Goal: Navigation & Orientation: Find specific page/section

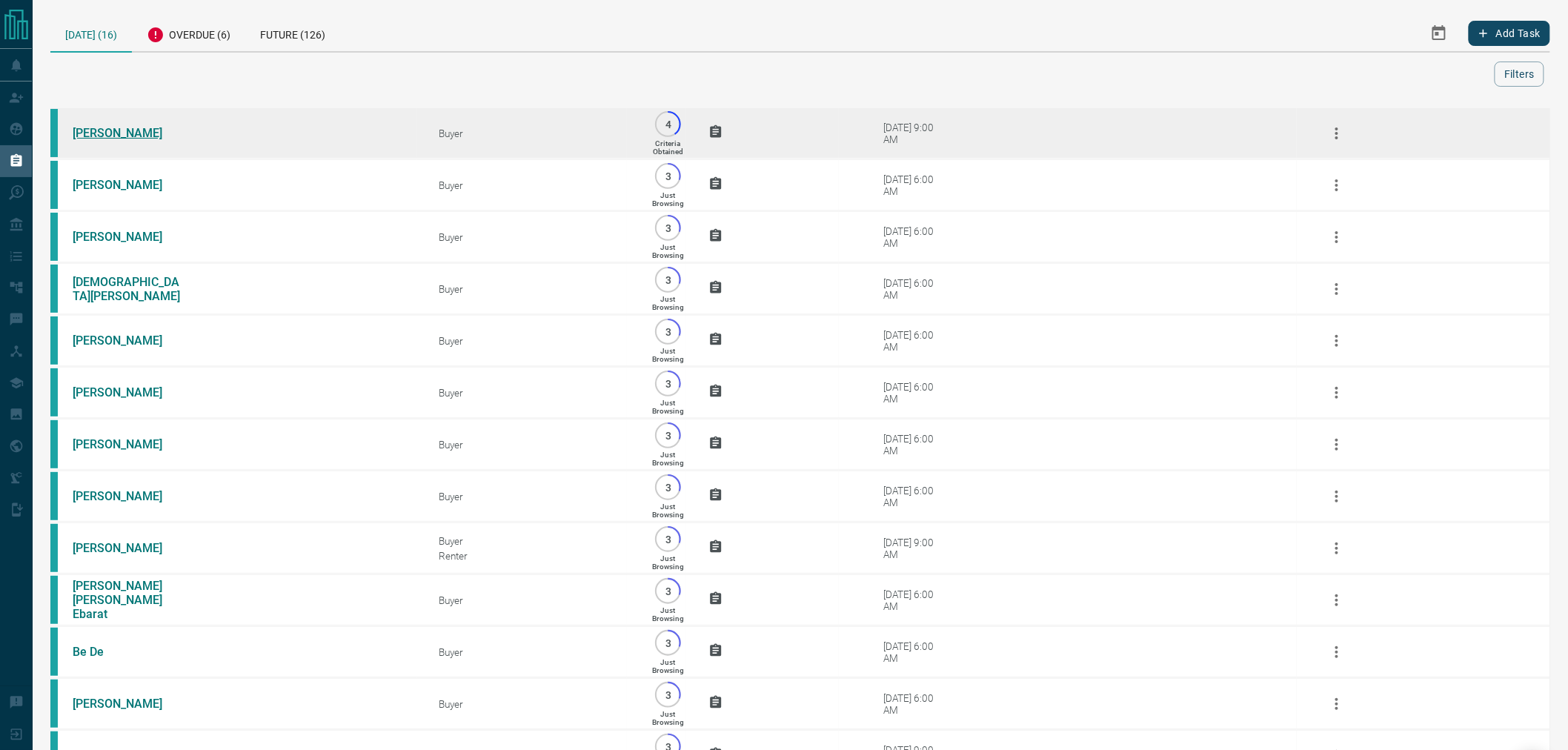
click at [127, 131] on link "[PERSON_NAME]" at bounding box center [128, 133] width 111 height 14
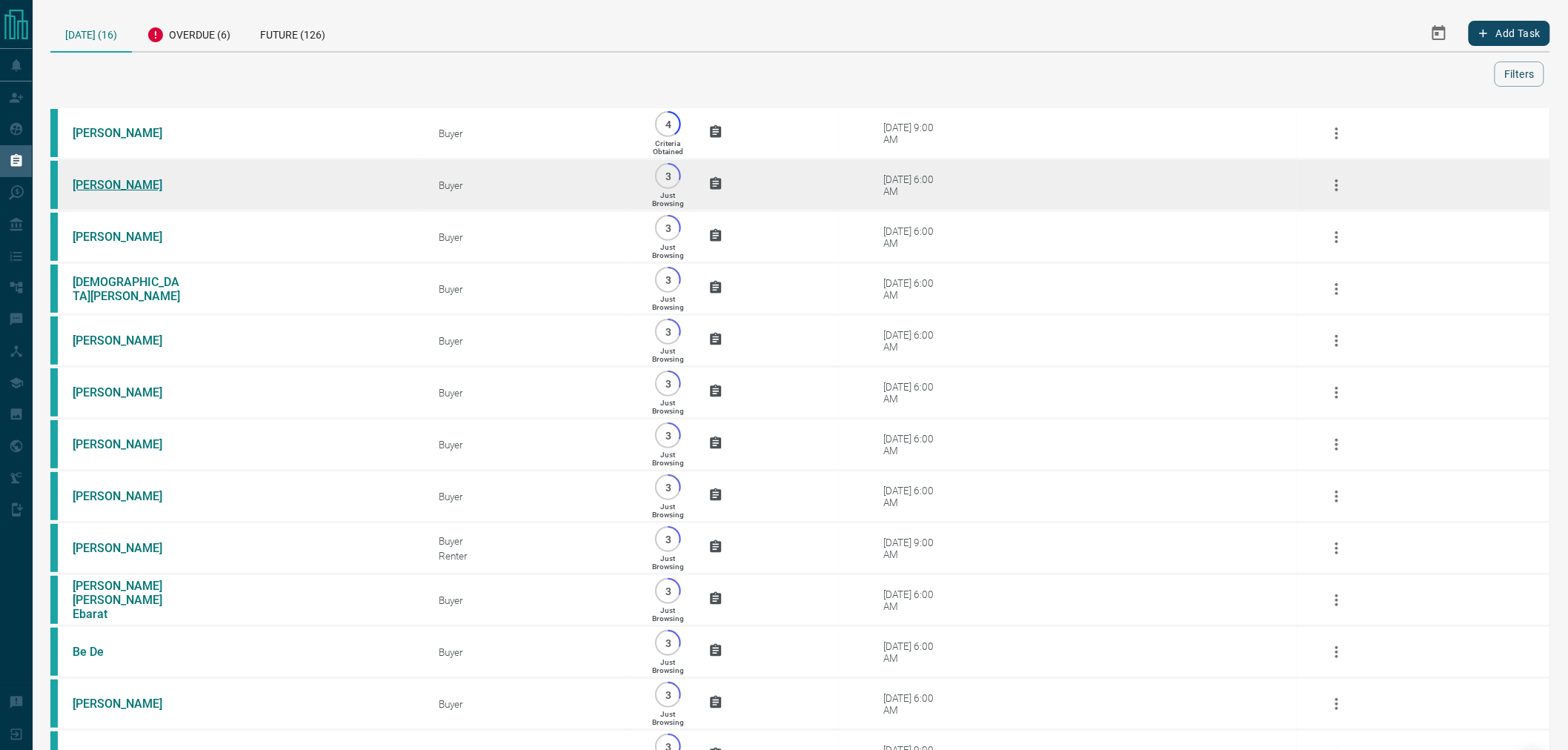
click at [114, 184] on link "[PERSON_NAME]" at bounding box center [128, 185] width 111 height 14
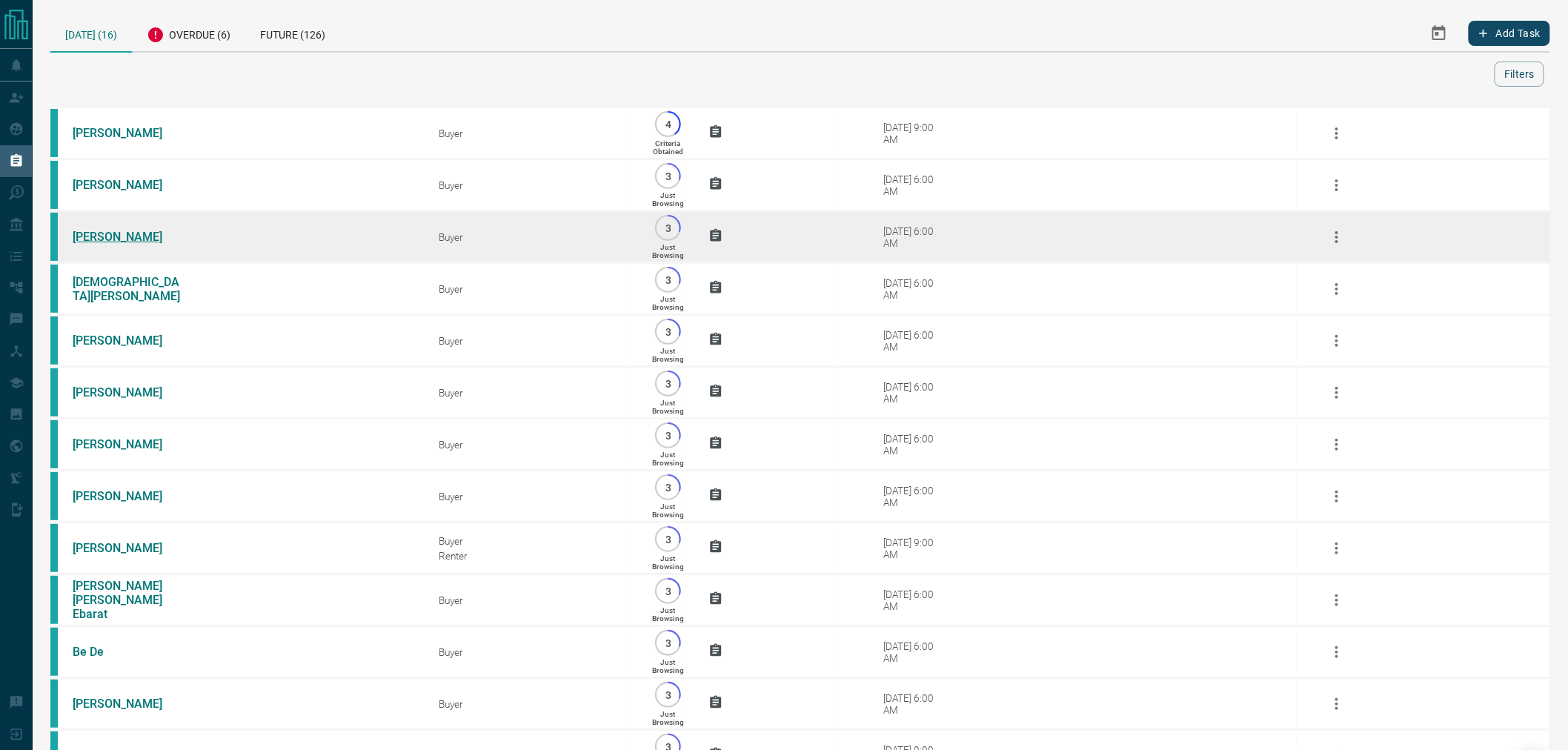
click at [114, 232] on link "[PERSON_NAME]" at bounding box center [128, 236] width 111 height 14
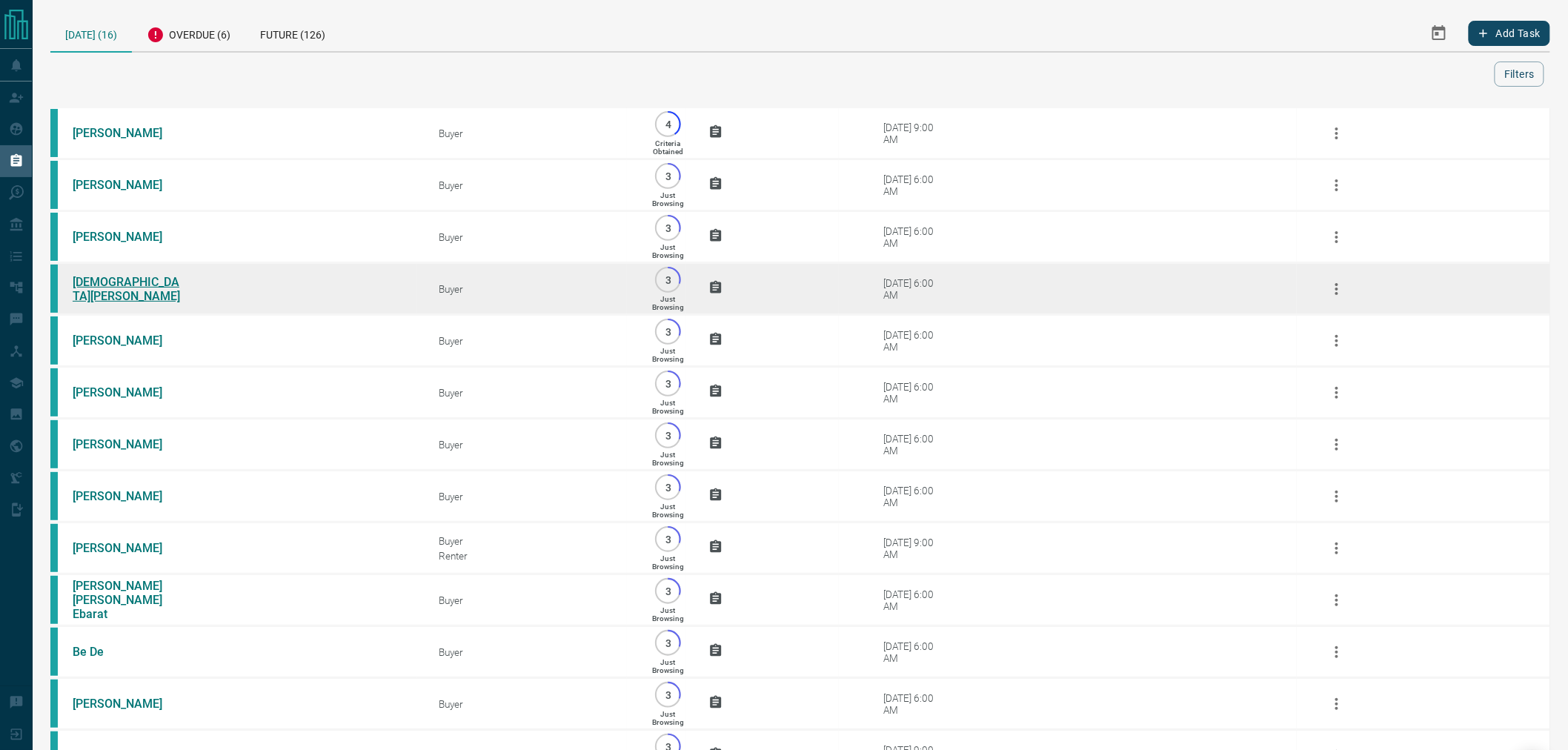
click at [110, 294] on link "[DEMOGRAPHIC_DATA][PERSON_NAME]" at bounding box center [128, 289] width 111 height 28
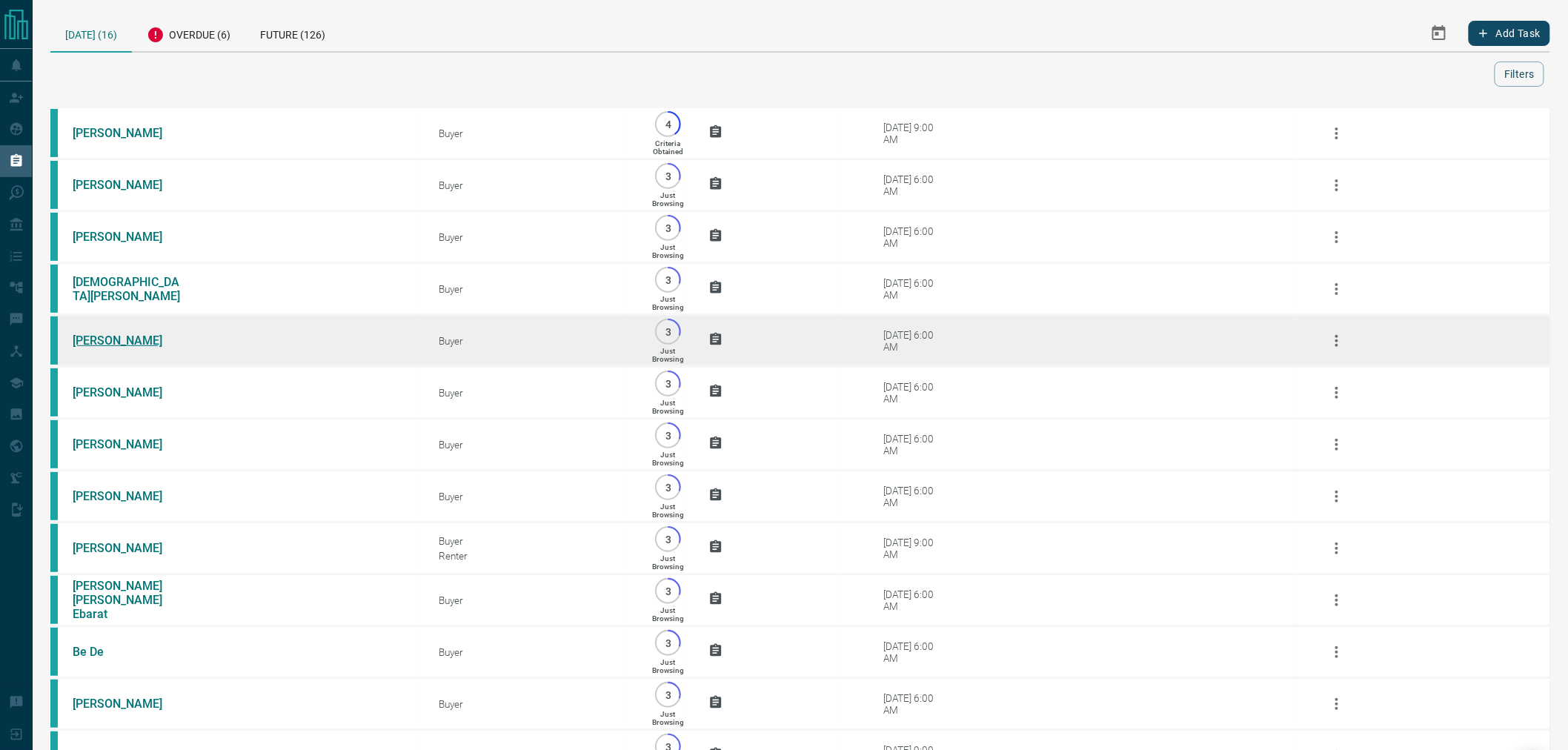
click at [95, 344] on link "[PERSON_NAME]" at bounding box center [128, 340] width 111 height 14
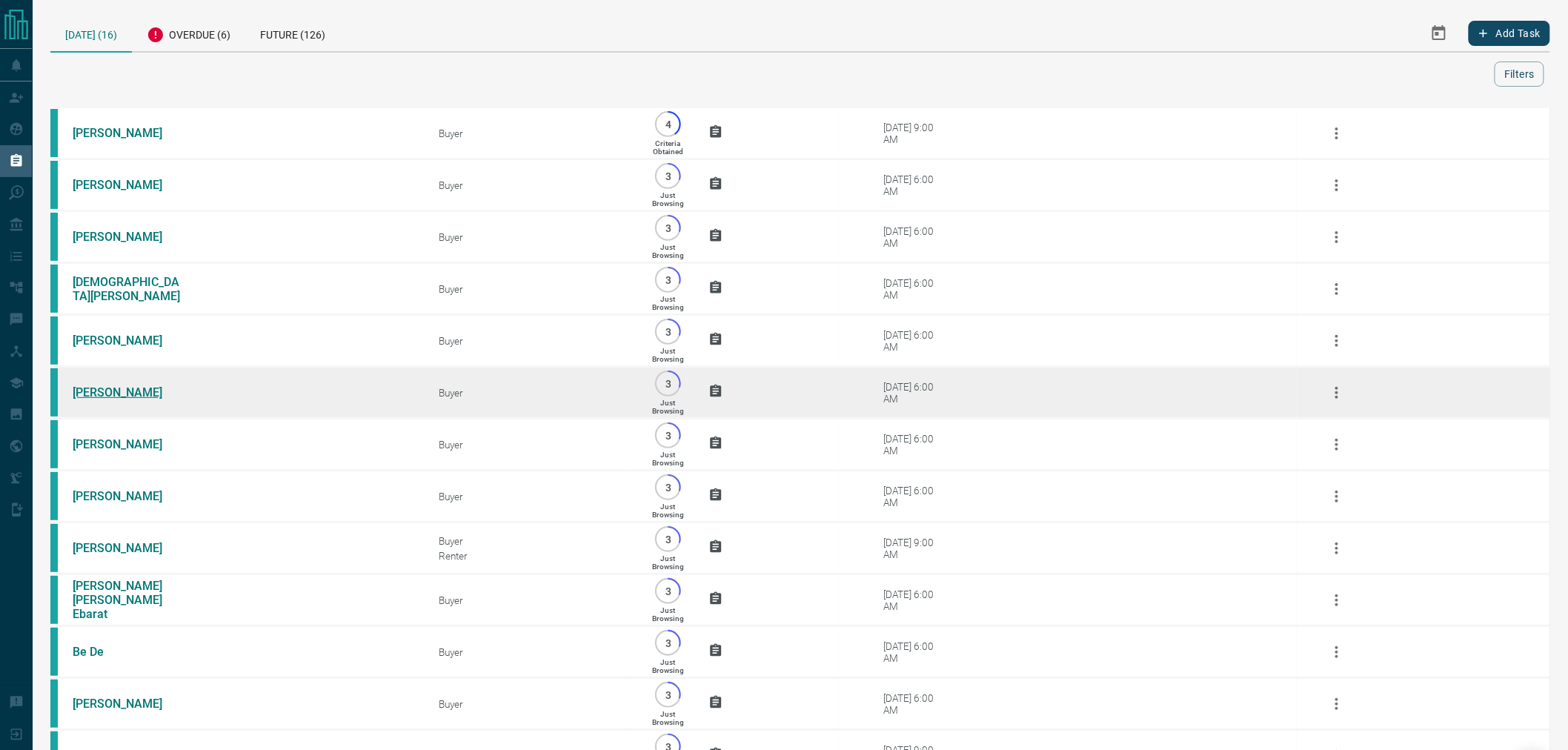
click at [103, 399] on link "[PERSON_NAME]" at bounding box center [128, 392] width 111 height 14
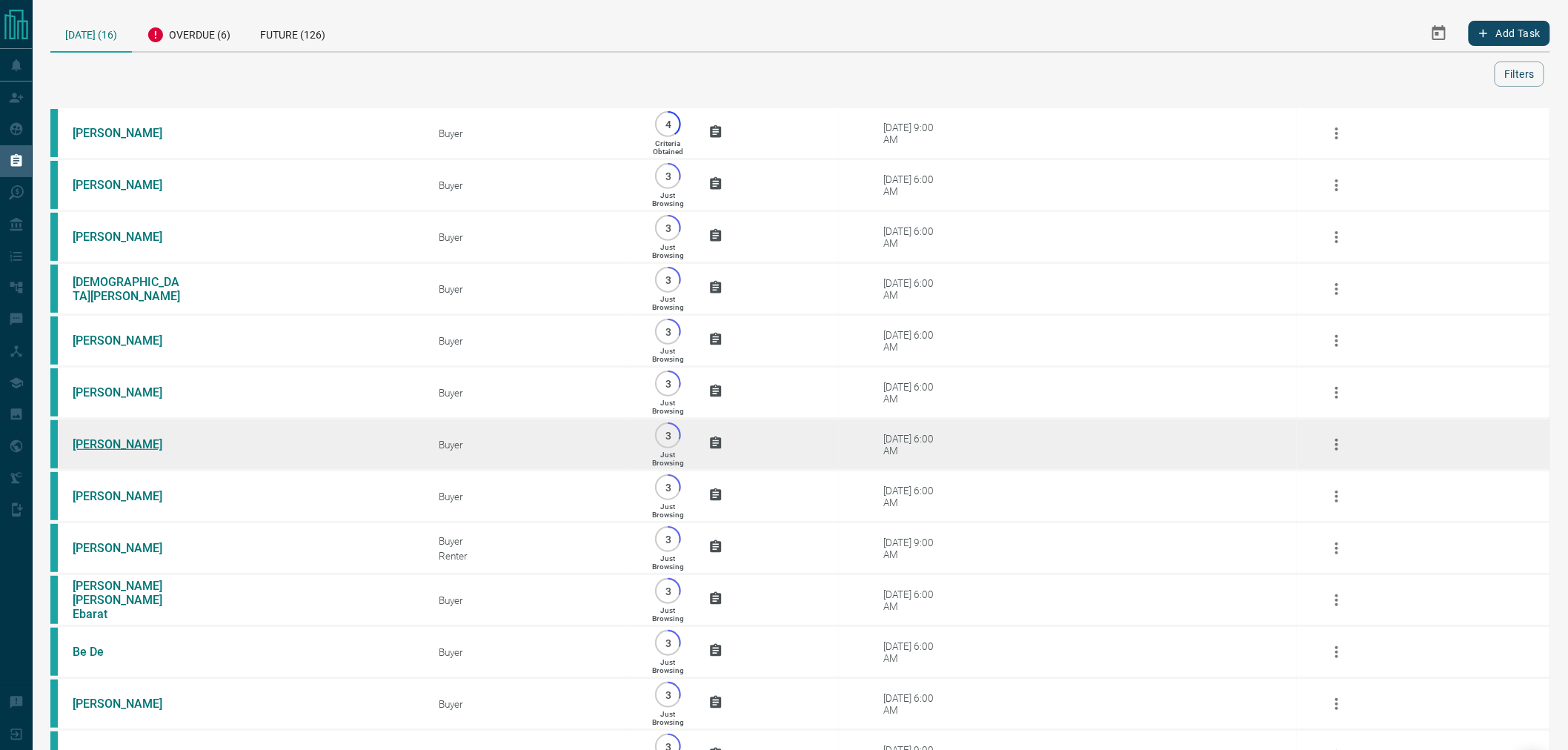
click at [113, 450] on link "[PERSON_NAME]" at bounding box center [128, 444] width 111 height 14
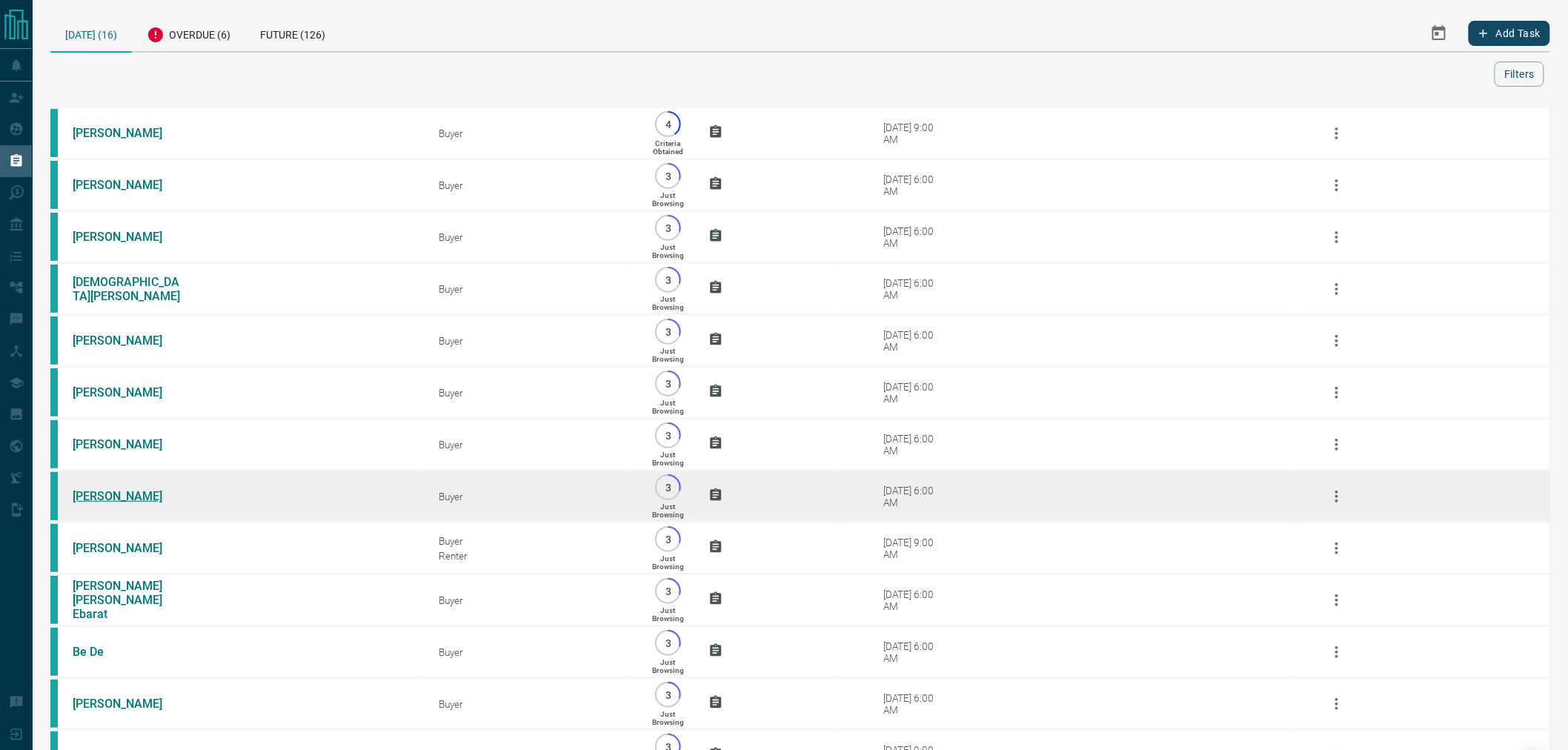
click at [103, 503] on link "[PERSON_NAME]" at bounding box center [128, 496] width 111 height 14
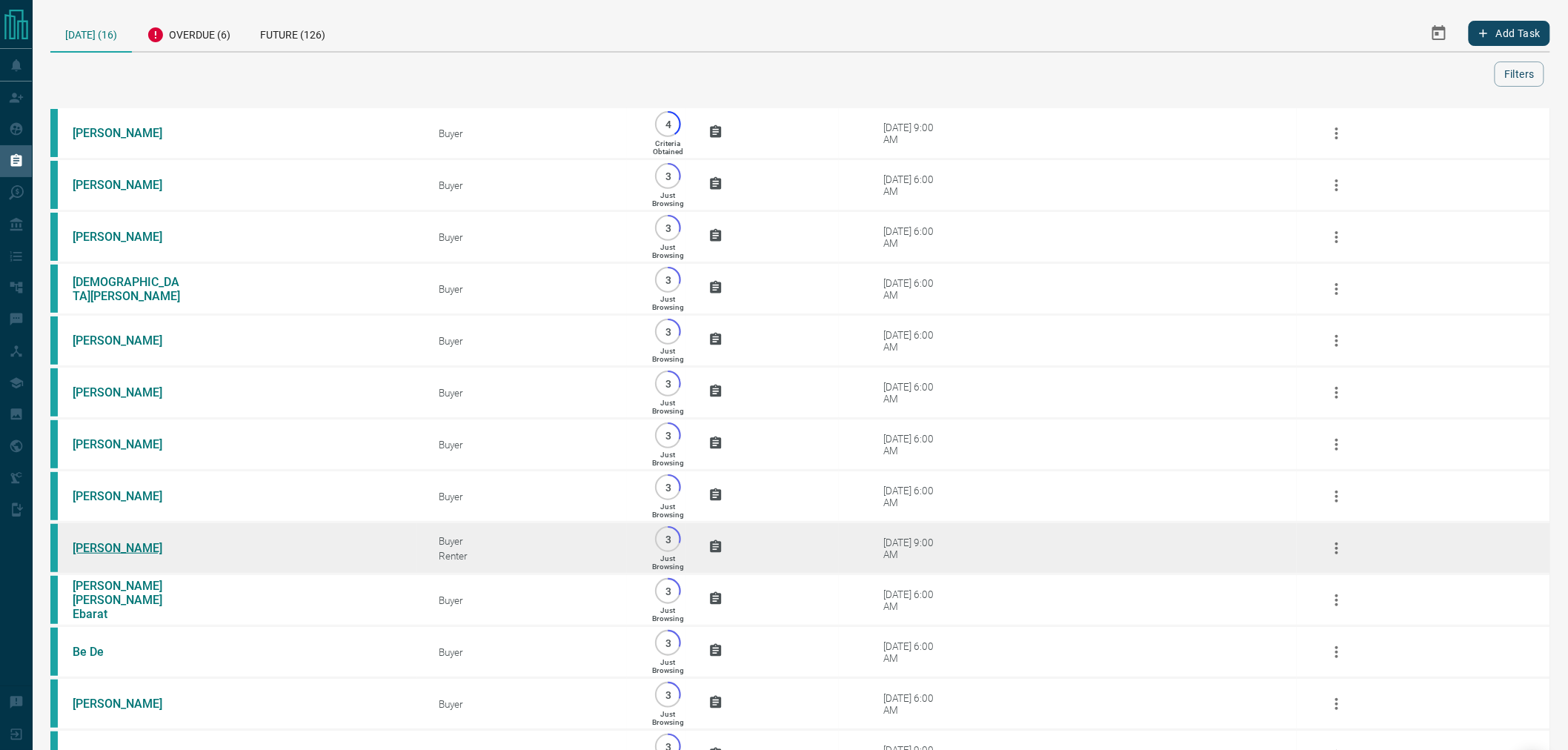
click at [101, 555] on link "[PERSON_NAME]" at bounding box center [128, 547] width 111 height 14
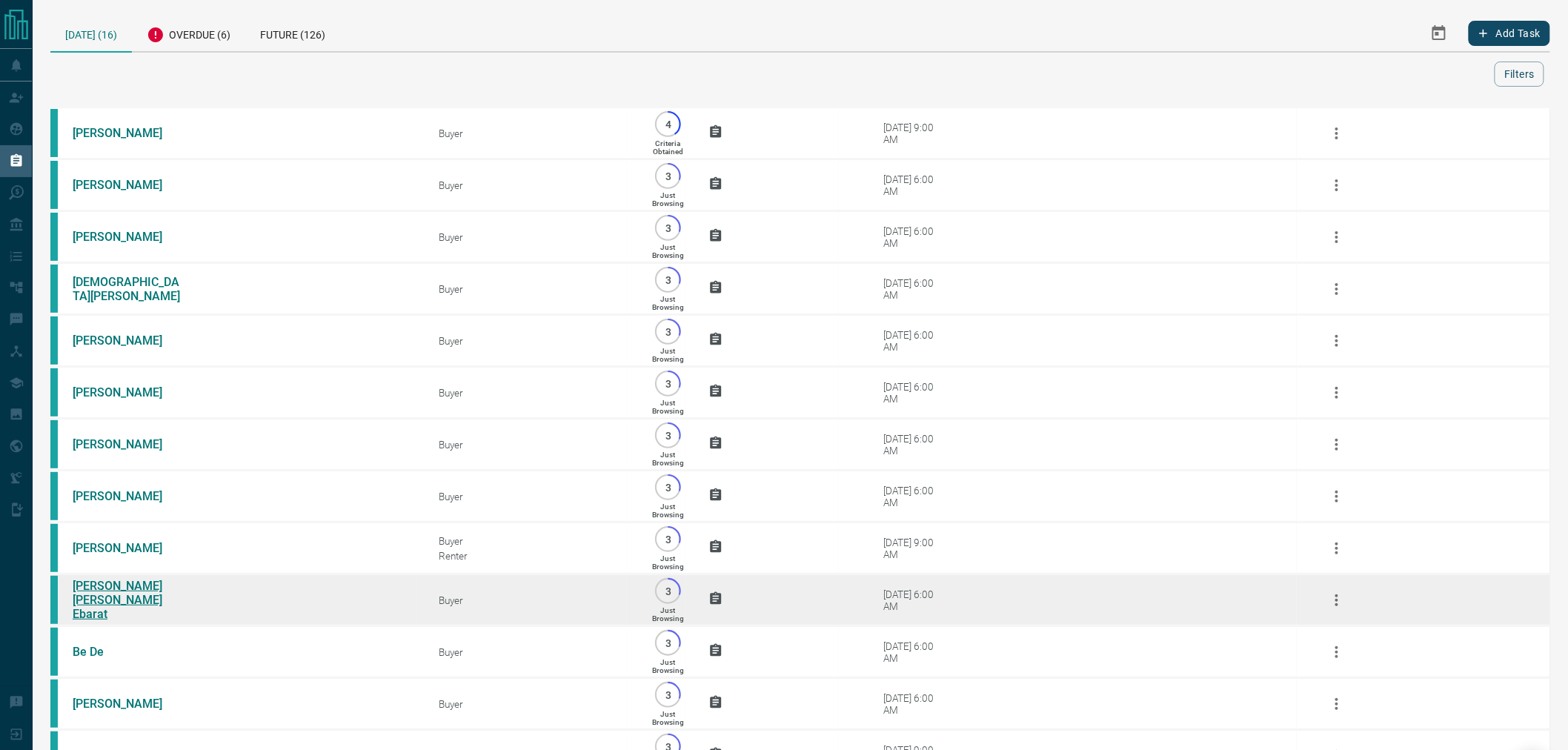
click at [117, 609] on link "[PERSON_NAME] [PERSON_NAME] Ebarat" at bounding box center [128, 599] width 111 height 43
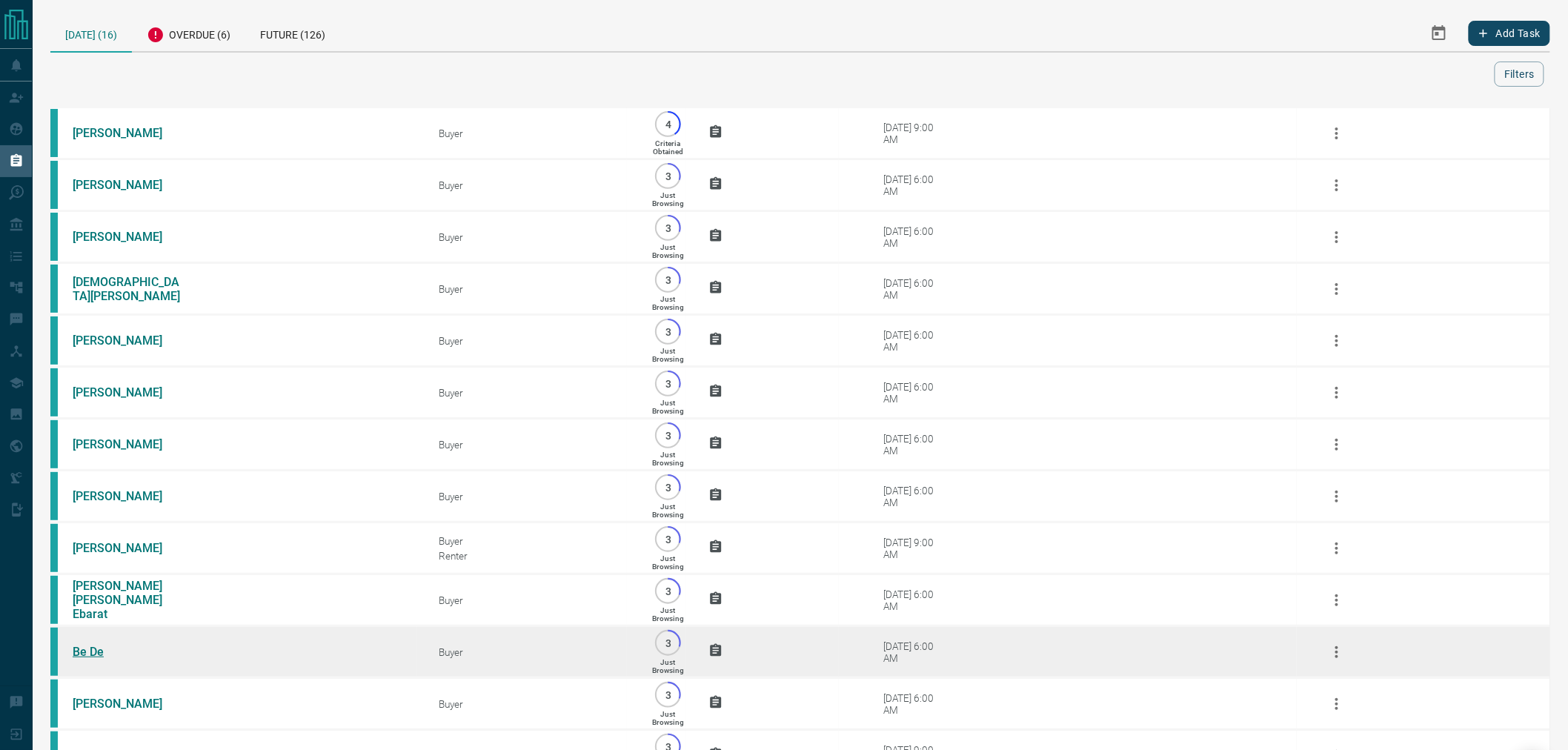
click at [80, 659] on link "Be De" at bounding box center [128, 651] width 111 height 14
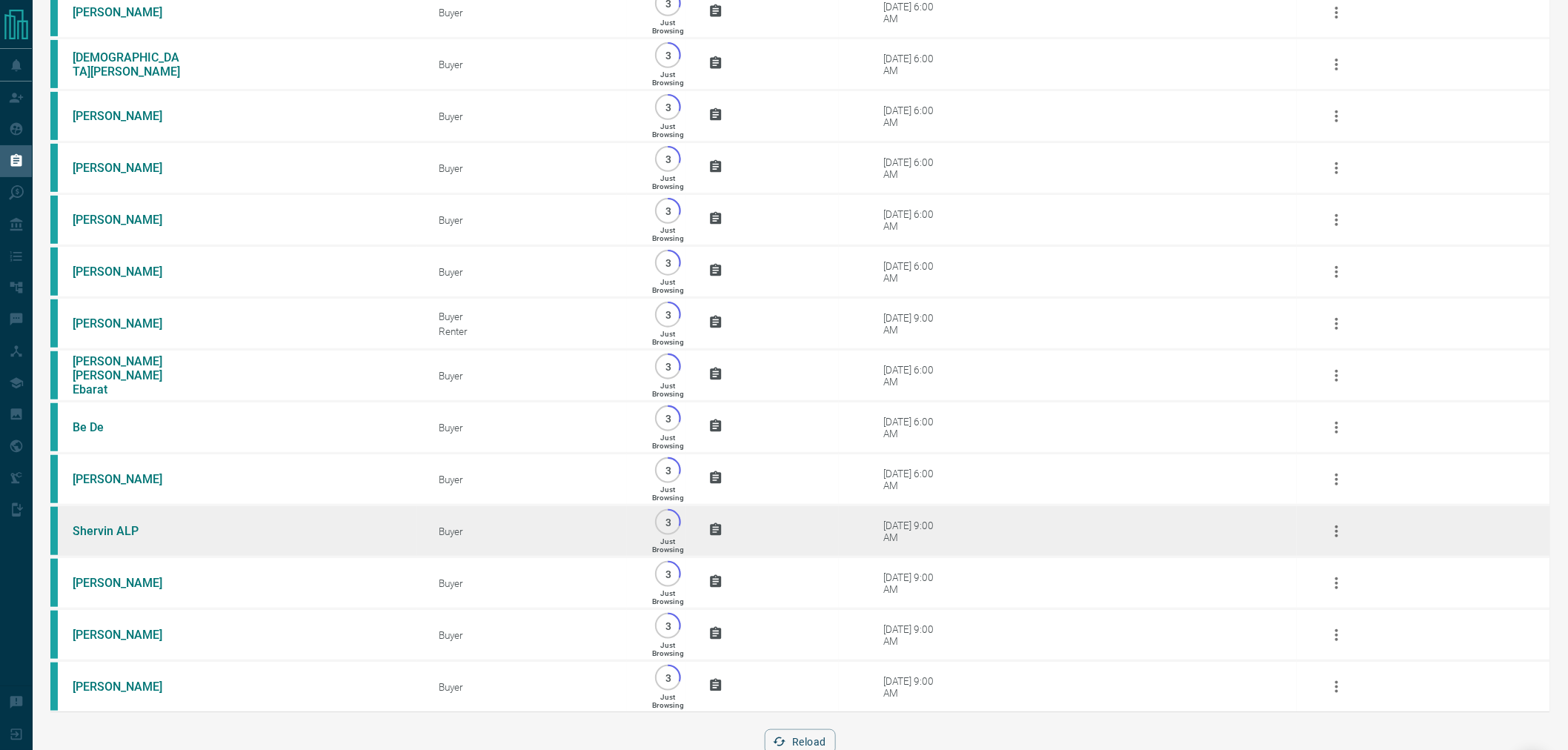
scroll to position [247, 0]
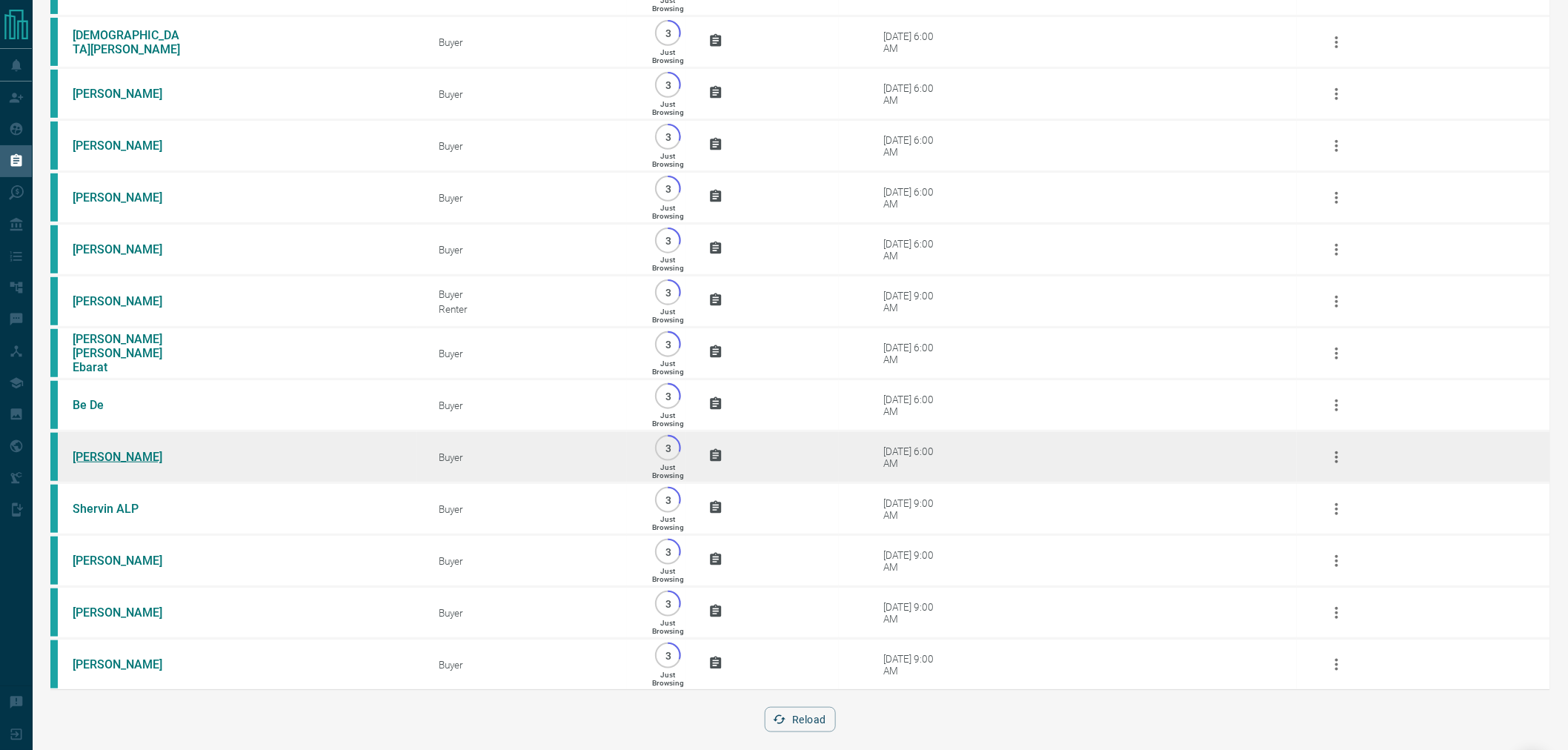
drag, startPoint x: 94, startPoint y: 474, endPoint x: 100, endPoint y: 514, distance: 40.4
click at [93, 464] on link "[PERSON_NAME]" at bounding box center [128, 456] width 111 height 14
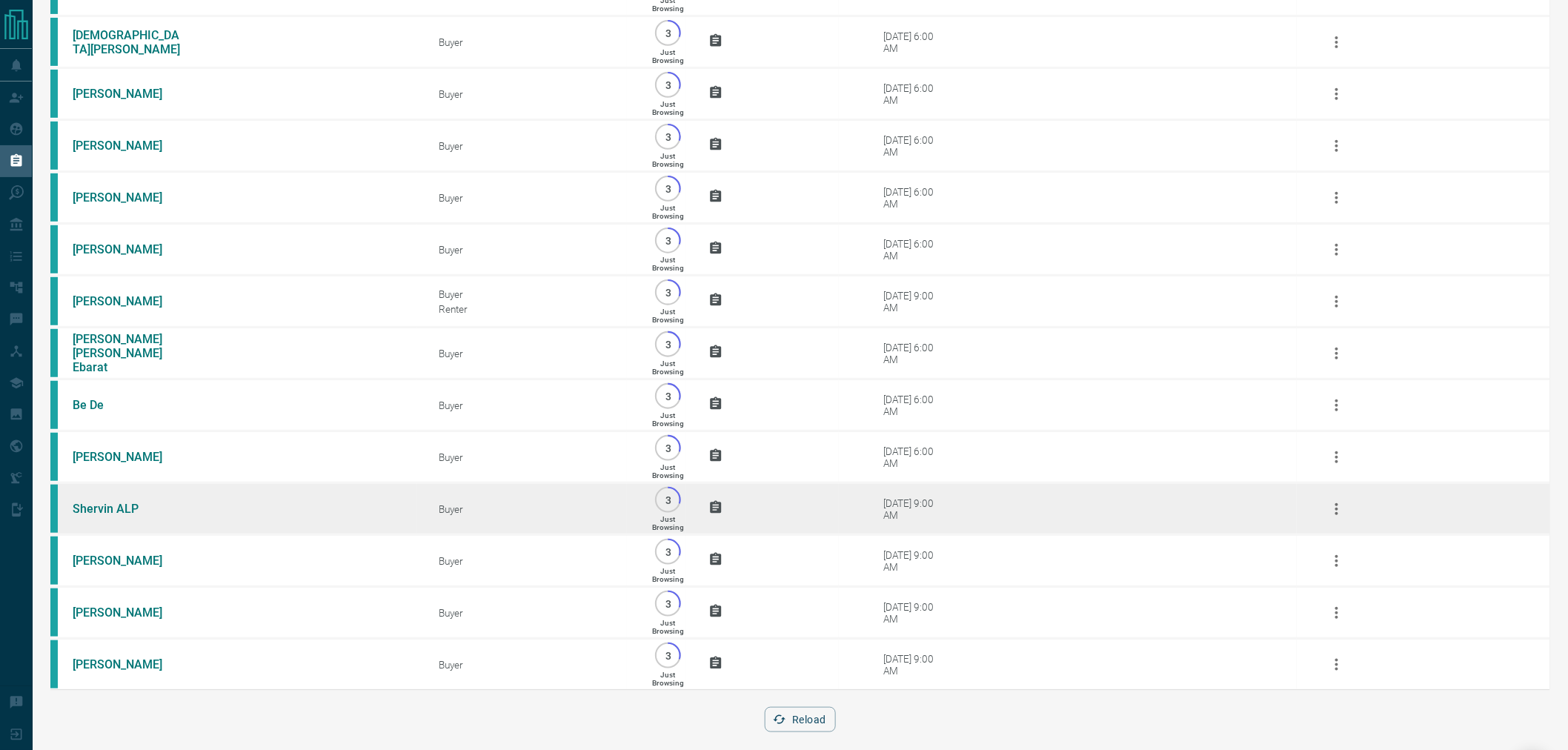
click at [100, 516] on td "Shervin ALP" at bounding box center [233, 509] width 366 height 52
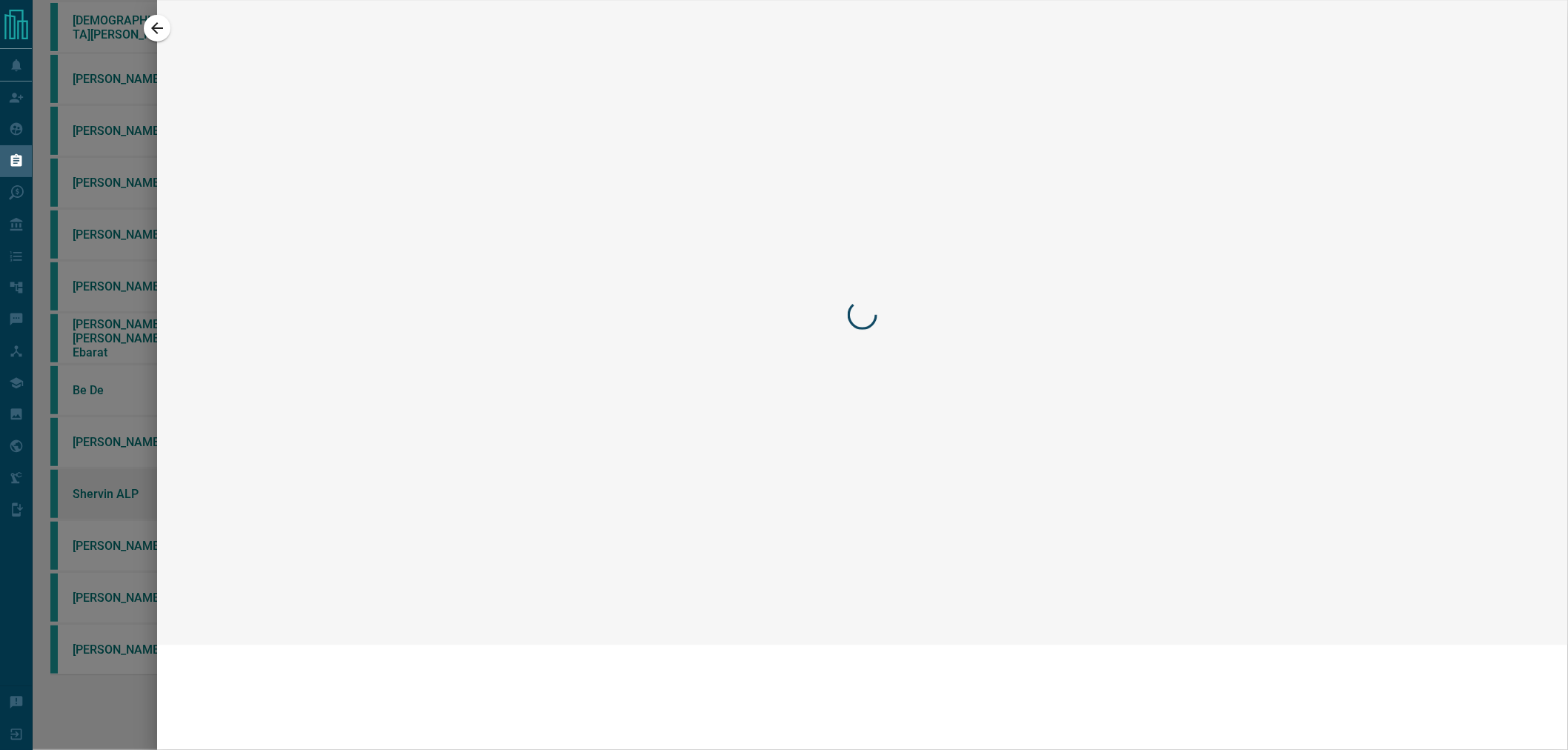
scroll to position [156, 0]
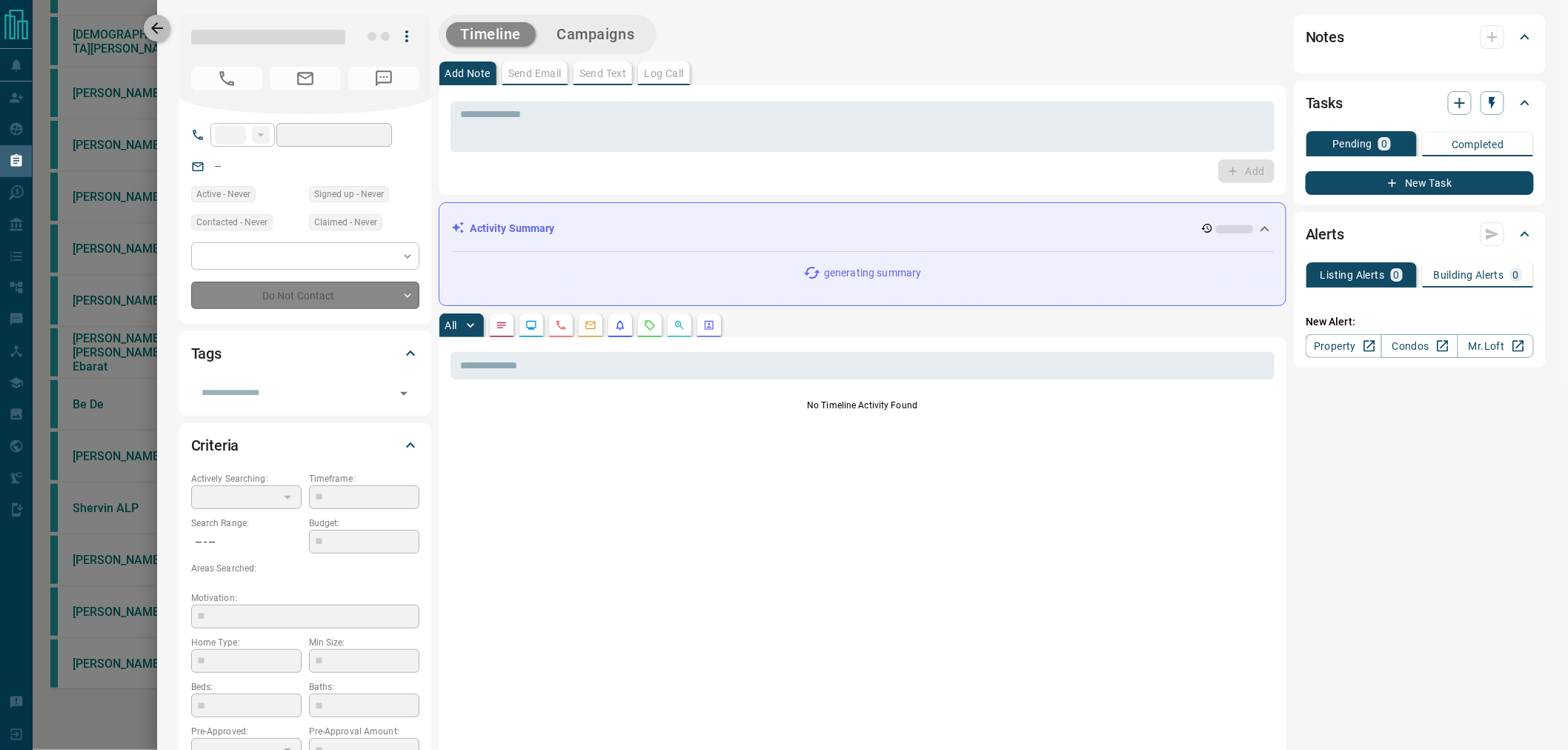
click at [154, 26] on icon "button" at bounding box center [156, 27] width 12 height 12
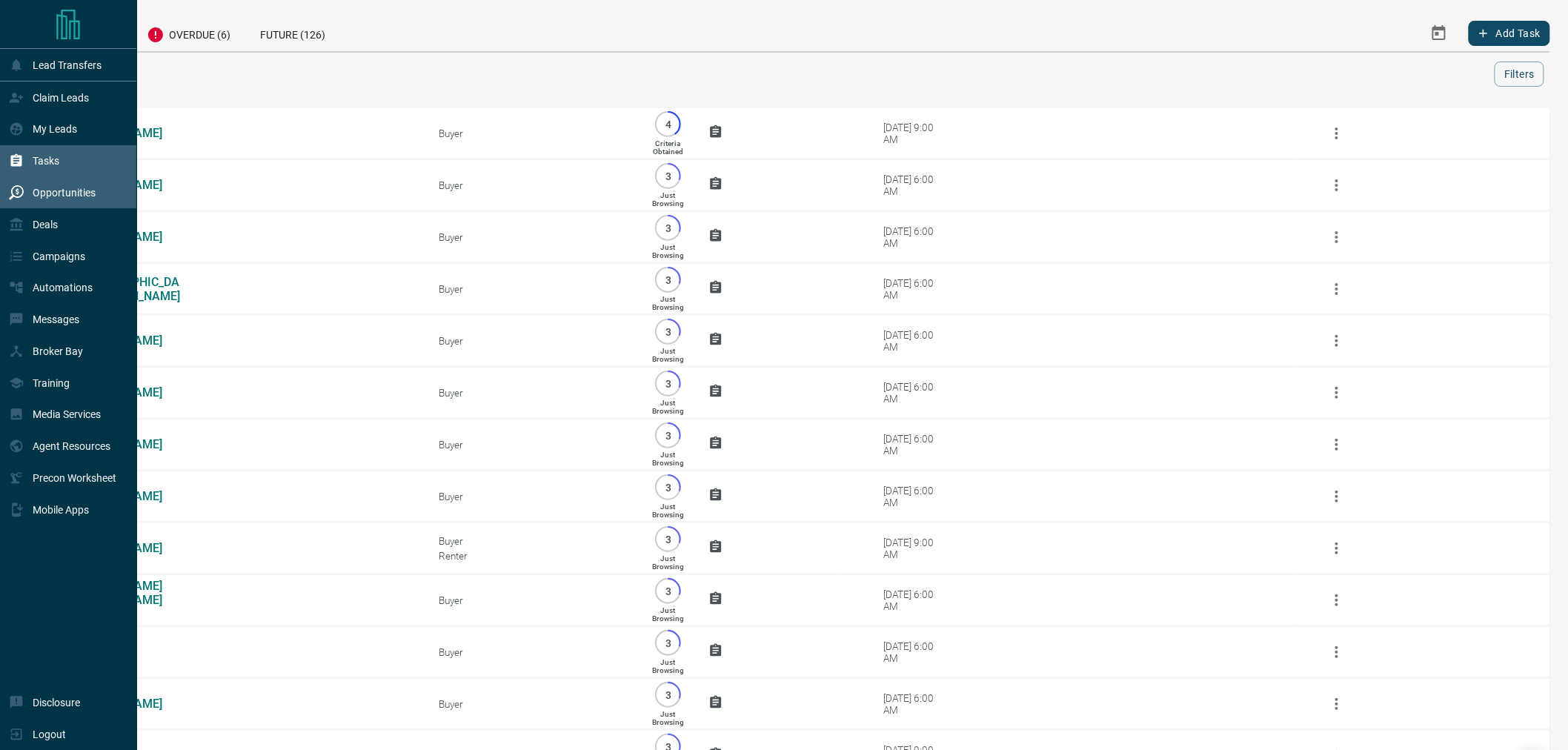
drag, startPoint x: 72, startPoint y: 196, endPoint x: 72, endPoint y: 186, distance: 10.0
click at [72, 195] on p "Opportunities" at bounding box center [64, 192] width 63 height 12
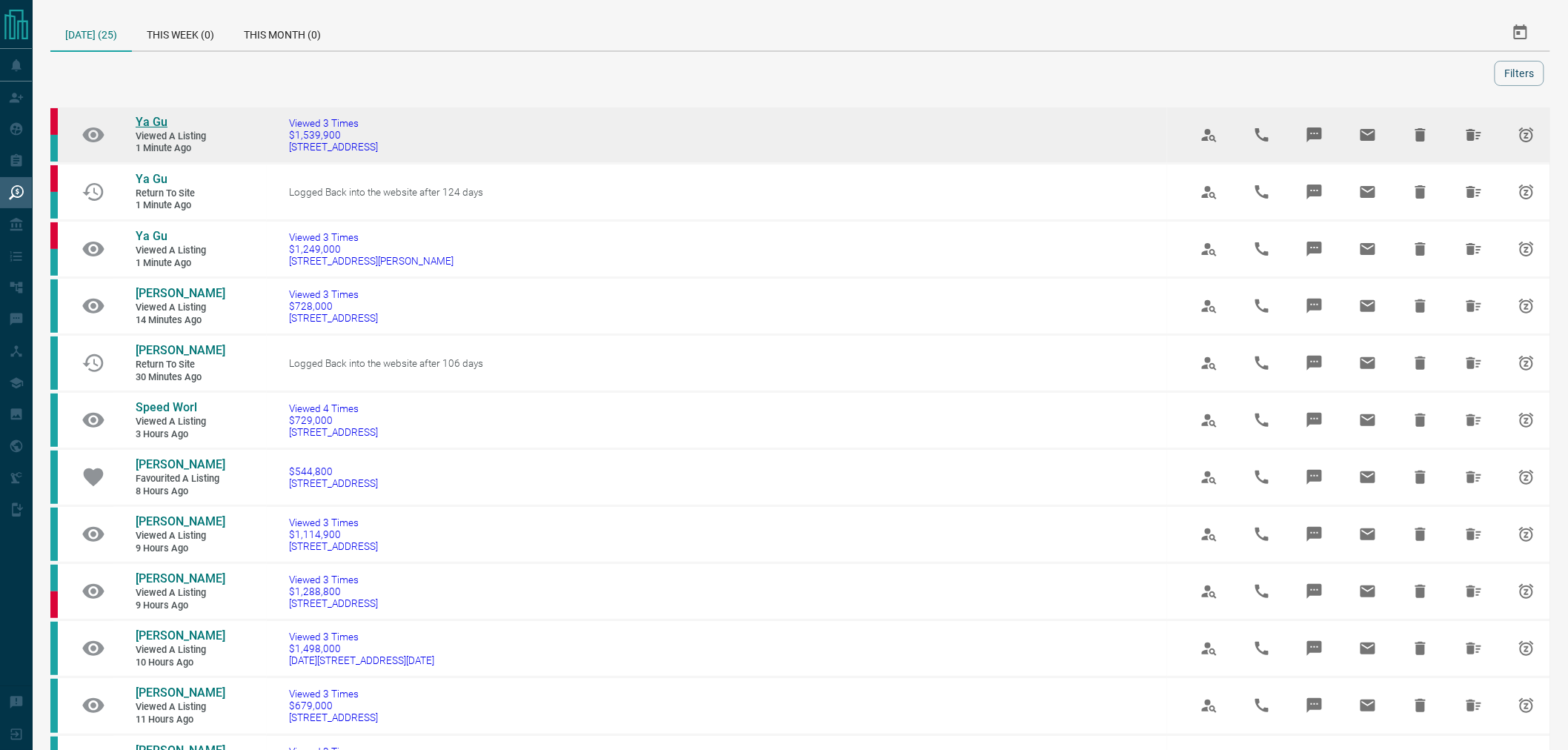
click at [151, 119] on span "Ya Gu" at bounding box center [152, 121] width 32 height 14
click at [1469, 132] on icon "Hide All from Ya Gu" at bounding box center [1473, 135] width 18 height 18
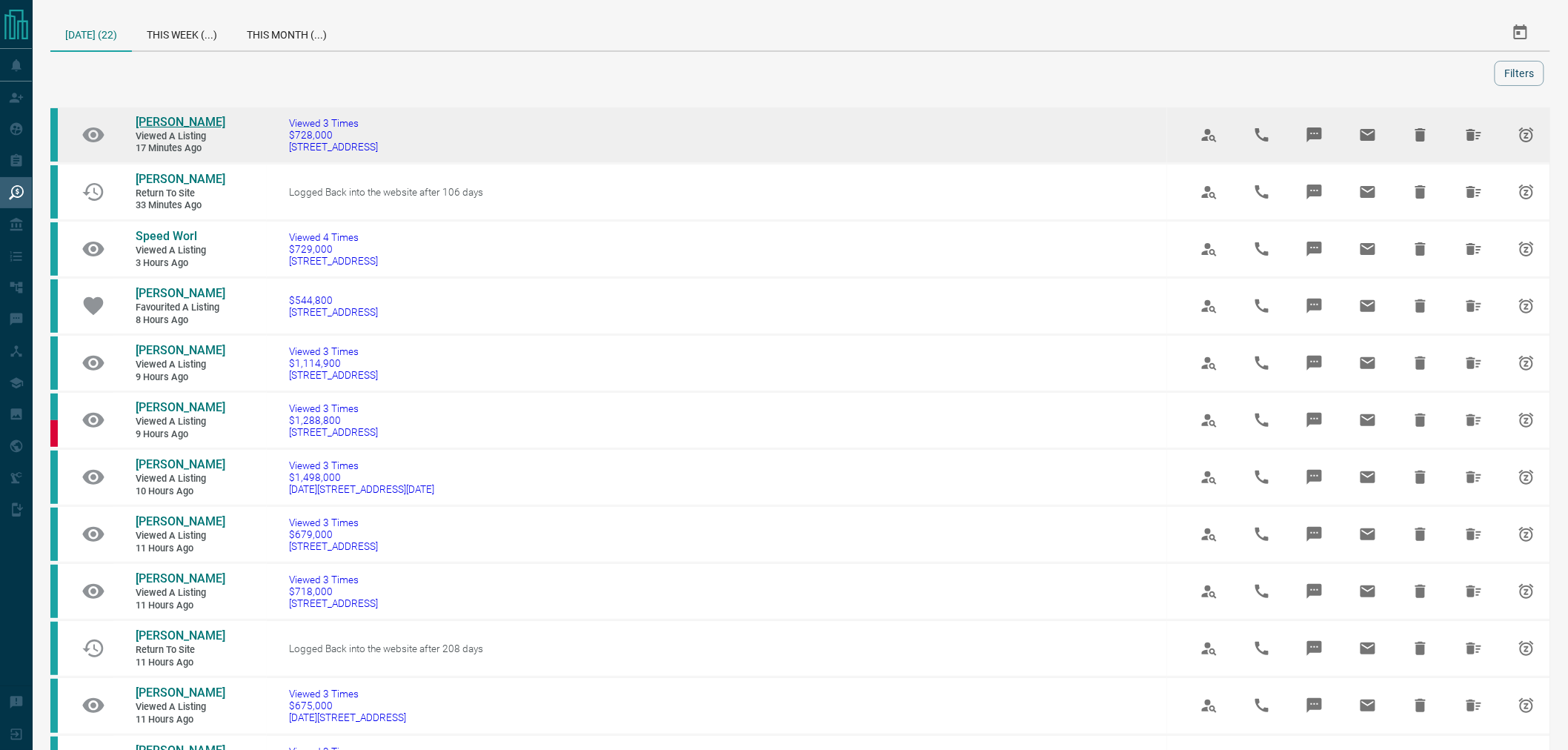
click at [159, 117] on span "[PERSON_NAME]" at bounding box center [180, 121] width 90 height 14
click at [1480, 137] on icon "Hide All from Peter Q" at bounding box center [1473, 135] width 18 height 18
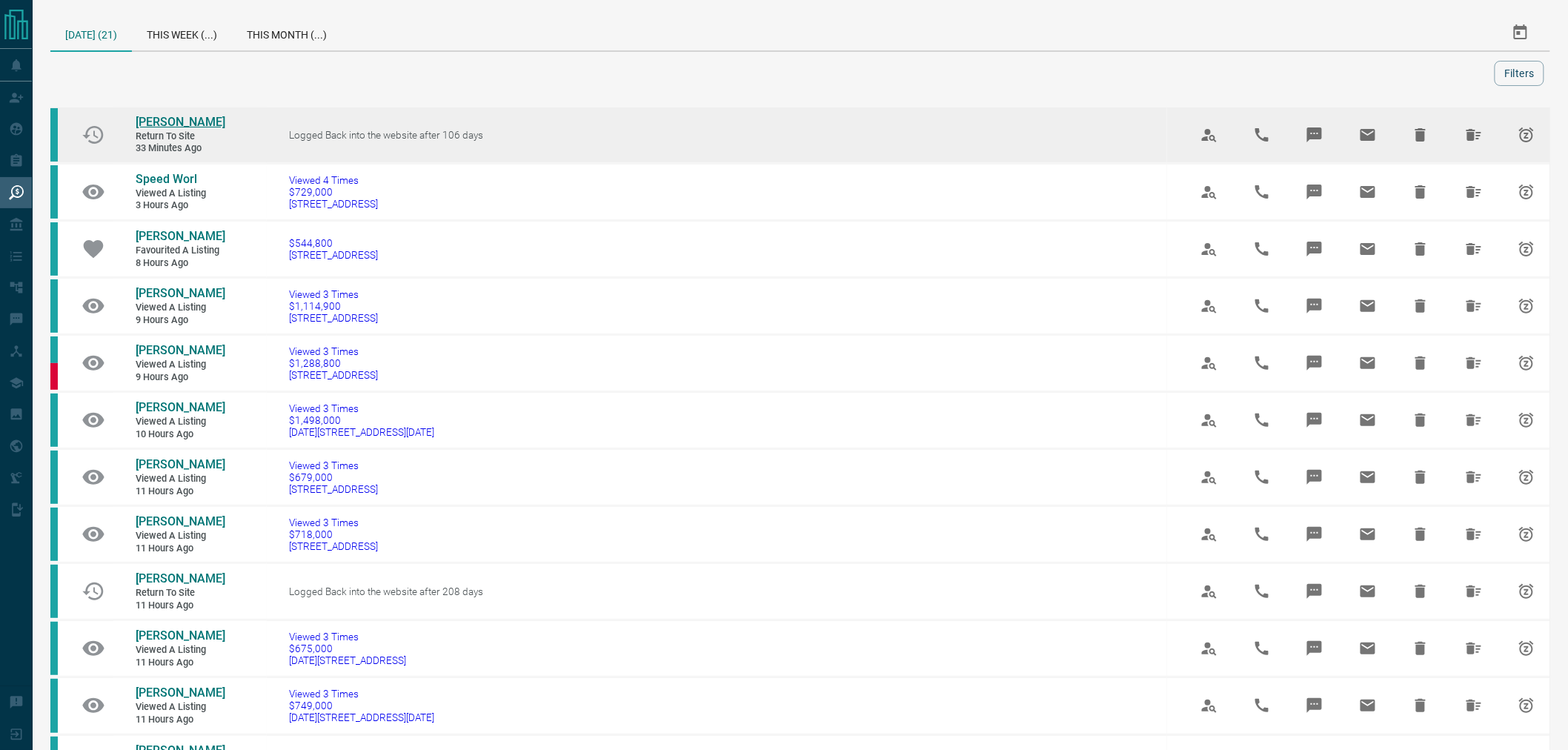
click at [151, 119] on span "[PERSON_NAME]" at bounding box center [180, 121] width 90 height 14
drag, startPoint x: 1482, startPoint y: 136, endPoint x: 1233, endPoint y: 135, distance: 249.0
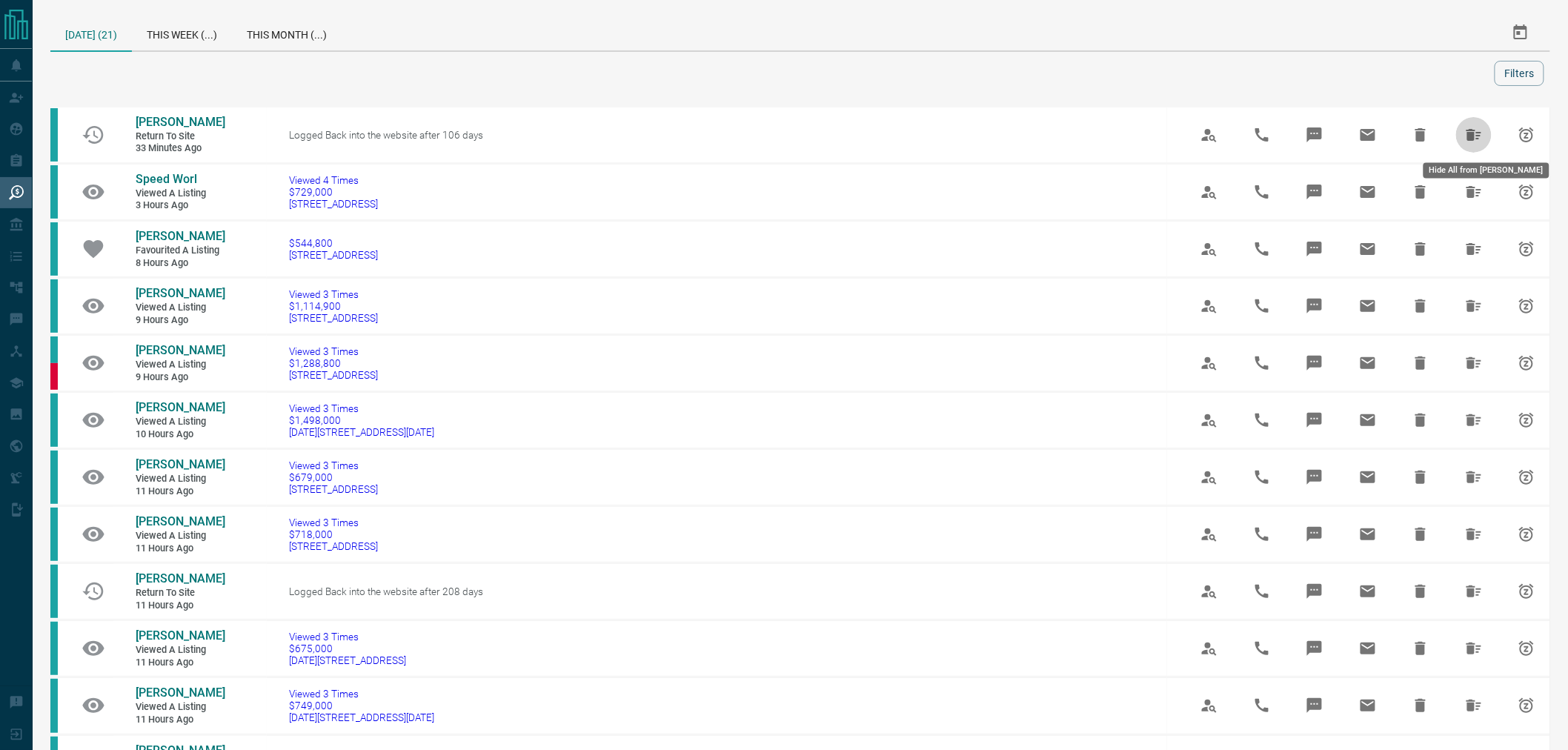
click at [1480, 136] on icon "Hide All from Kitnam Chan" at bounding box center [1474, 135] width 15 height 12
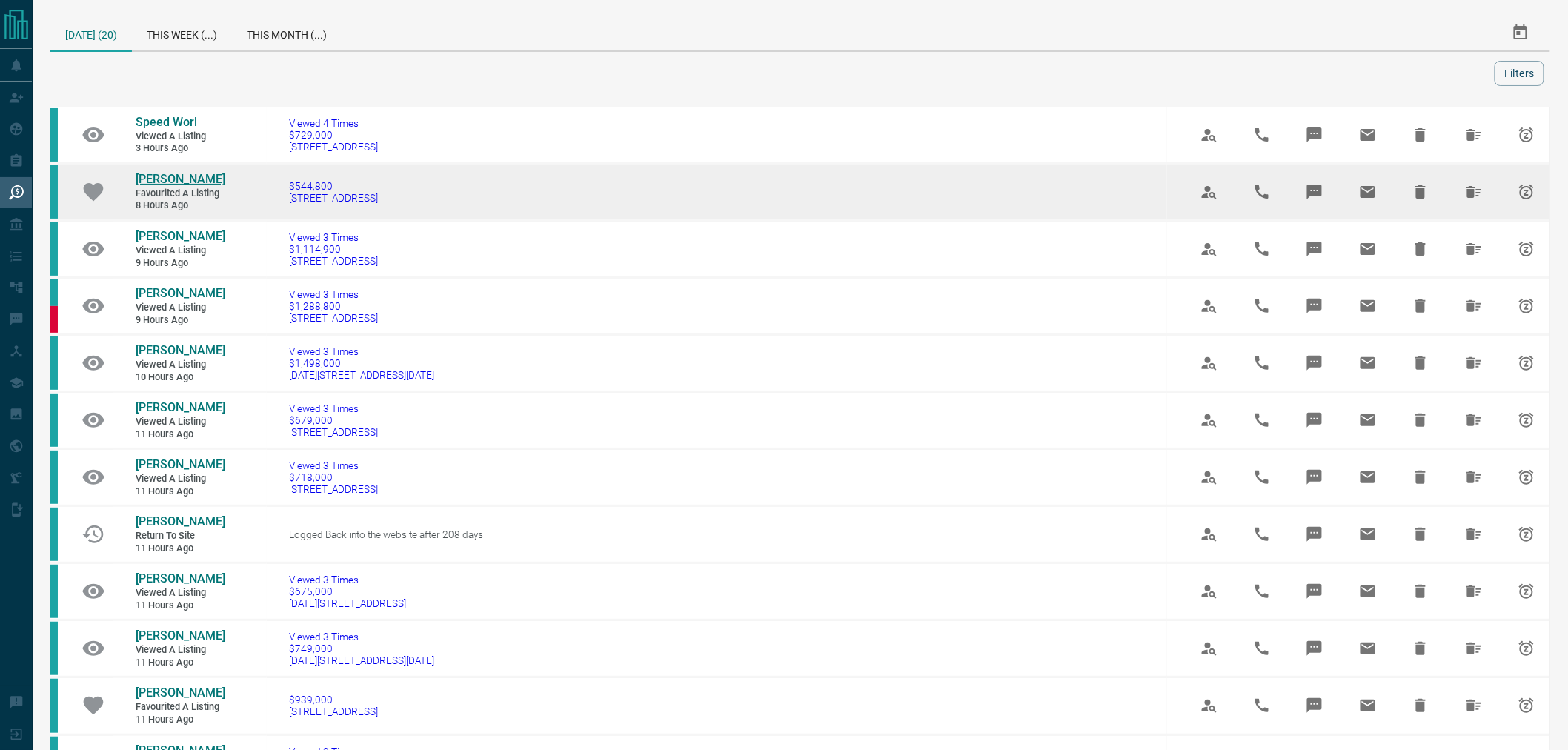
click at [164, 175] on span "[PERSON_NAME]" at bounding box center [180, 178] width 90 height 14
click at [1482, 195] on icon "Hide All from Darlene Rigo" at bounding box center [1473, 192] width 18 height 18
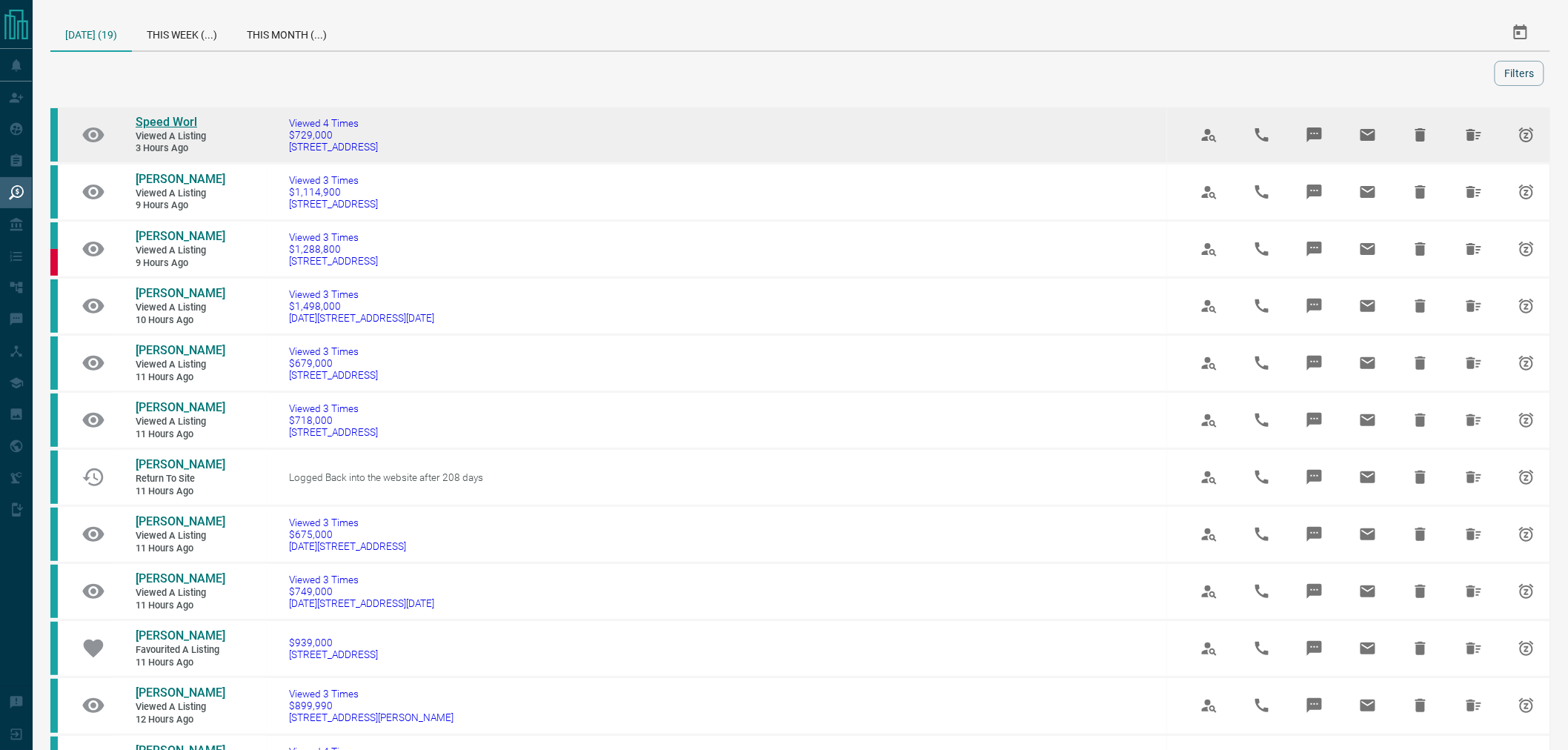
click at [180, 119] on span "Speed Worl" at bounding box center [166, 121] width 62 height 14
click at [1483, 140] on icon "Hide All from Speed Worl" at bounding box center [1473, 135] width 18 height 18
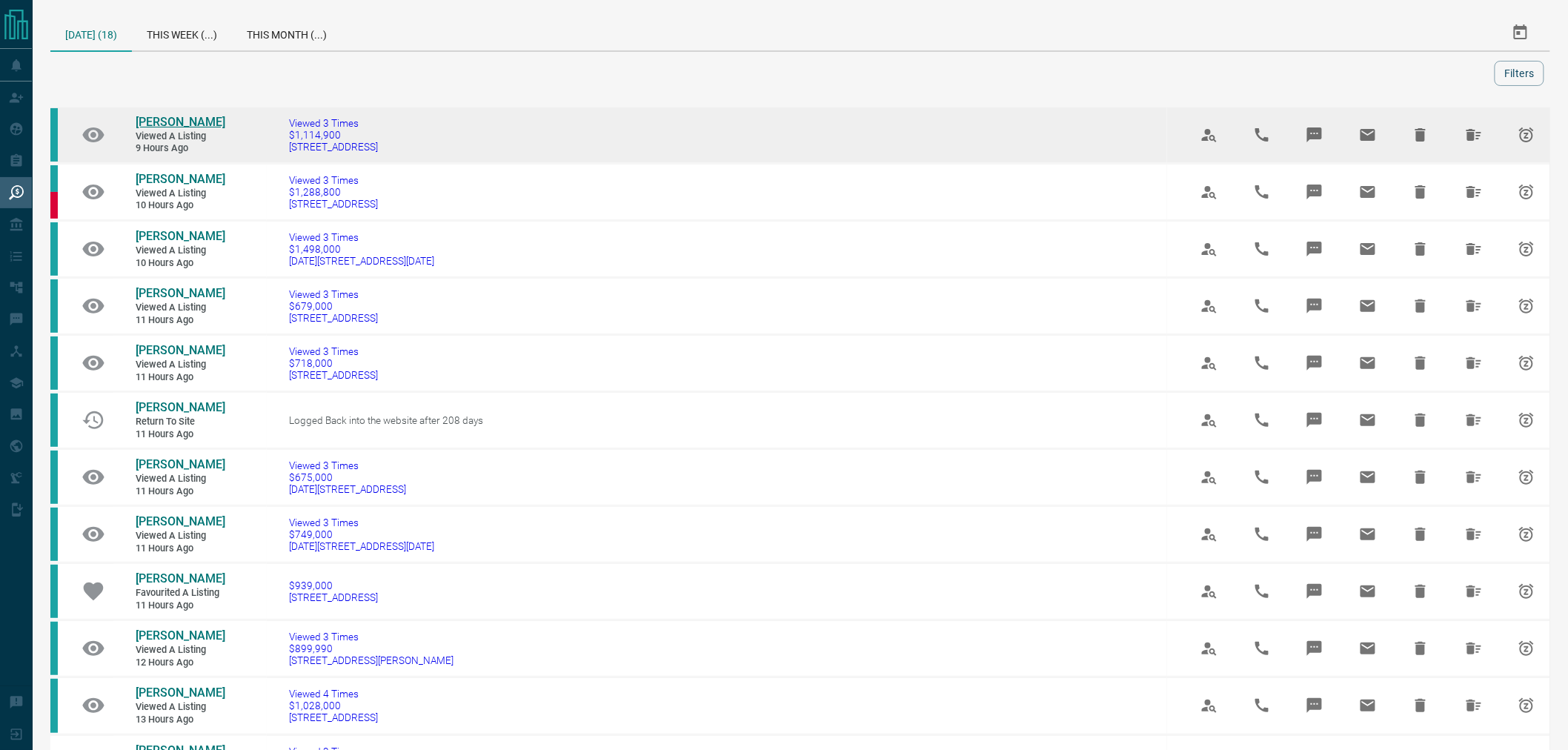
click at [165, 123] on span "[PERSON_NAME]" at bounding box center [180, 121] width 90 height 14
click at [1469, 136] on icon "Hide All from Wendy Tam" at bounding box center [1473, 135] width 18 height 18
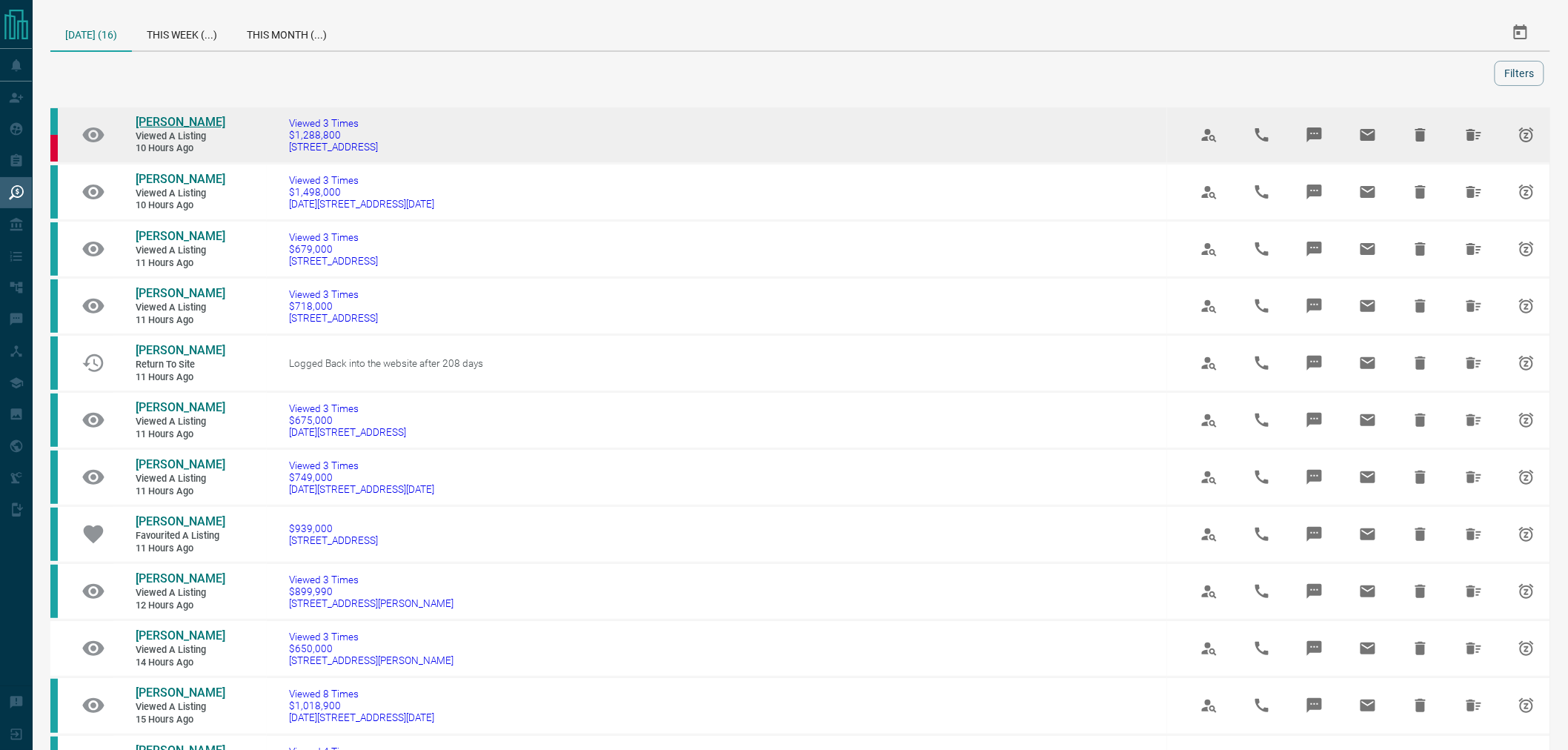
click at [157, 120] on span "[PERSON_NAME]" at bounding box center [180, 121] width 90 height 14
click at [1476, 147] on button "Hide All from Gia Hunt" at bounding box center [1474, 135] width 36 height 36
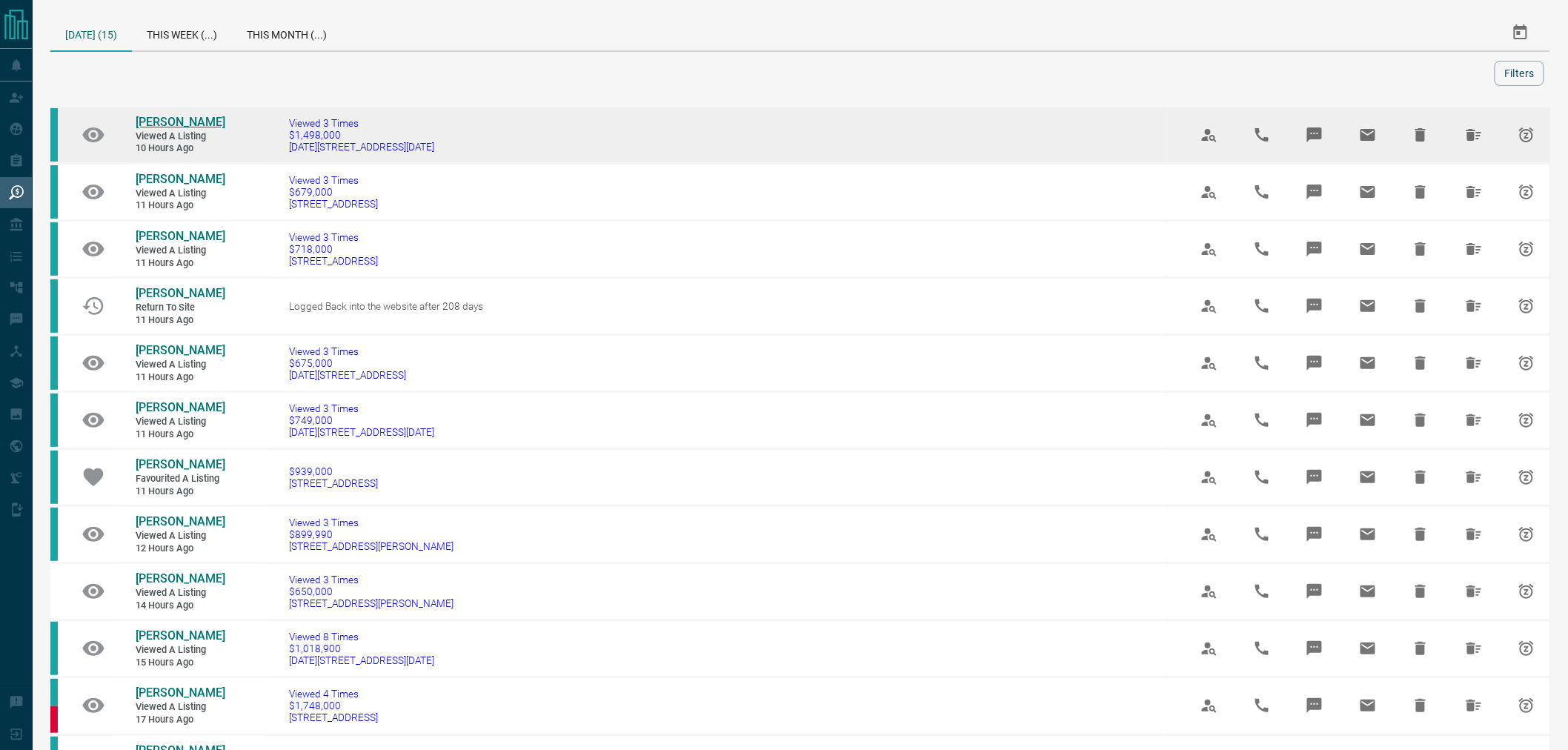
click at [147, 124] on span "[PERSON_NAME]" at bounding box center [180, 121] width 90 height 14
click at [1470, 139] on icon "Hide All from Masami Wakabayashi" at bounding box center [1474, 135] width 15 height 12
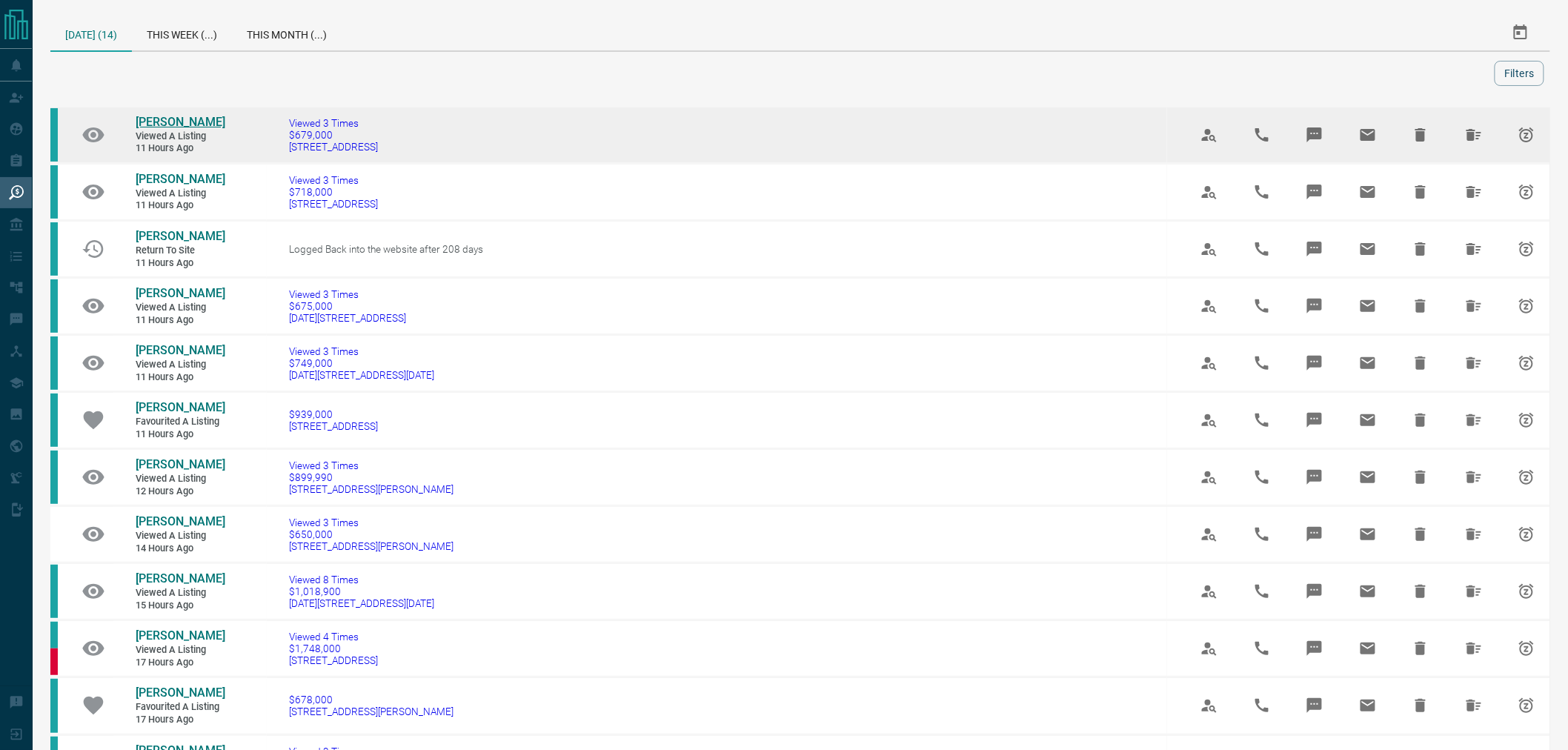
click at [153, 126] on span "[PERSON_NAME]" at bounding box center [180, 121] width 90 height 14
click at [1476, 131] on icon "Hide All from Harnoor Shoker" at bounding box center [1473, 135] width 18 height 18
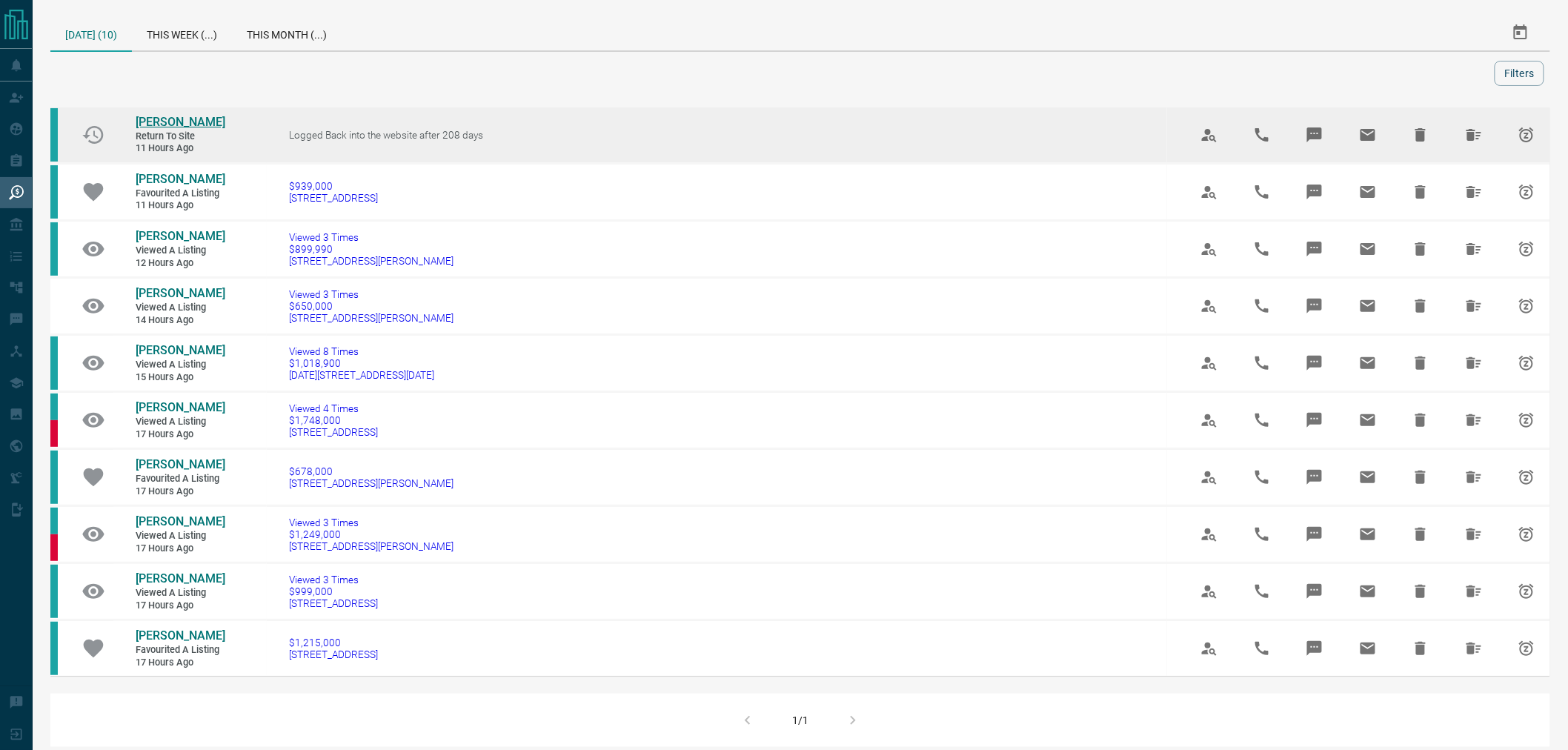
click at [144, 124] on span "[PERSON_NAME]" at bounding box center [180, 121] width 90 height 14
click at [1486, 140] on button "Hide All from Duncan Chang" at bounding box center [1474, 135] width 36 height 36
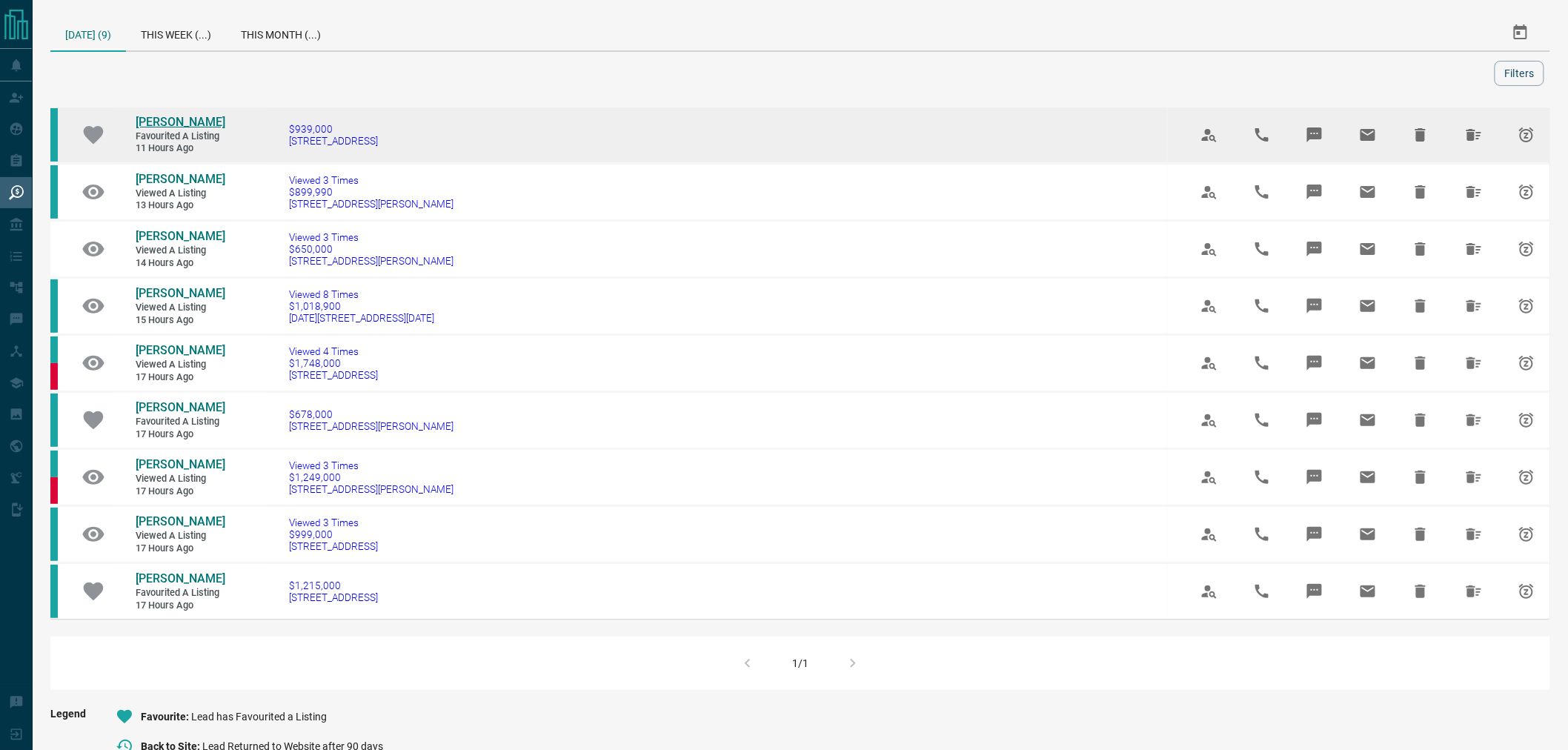
click at [159, 123] on span "[PERSON_NAME]" at bounding box center [180, 121] width 90 height 14
click at [1480, 144] on button "Hide All from Omar Younis" at bounding box center [1474, 135] width 36 height 36
click at [167, 123] on span "[PERSON_NAME]" at bounding box center [180, 121] width 90 height 14
click at [1480, 137] on icon "Hide All from Steve Pencz" at bounding box center [1474, 135] width 15 height 12
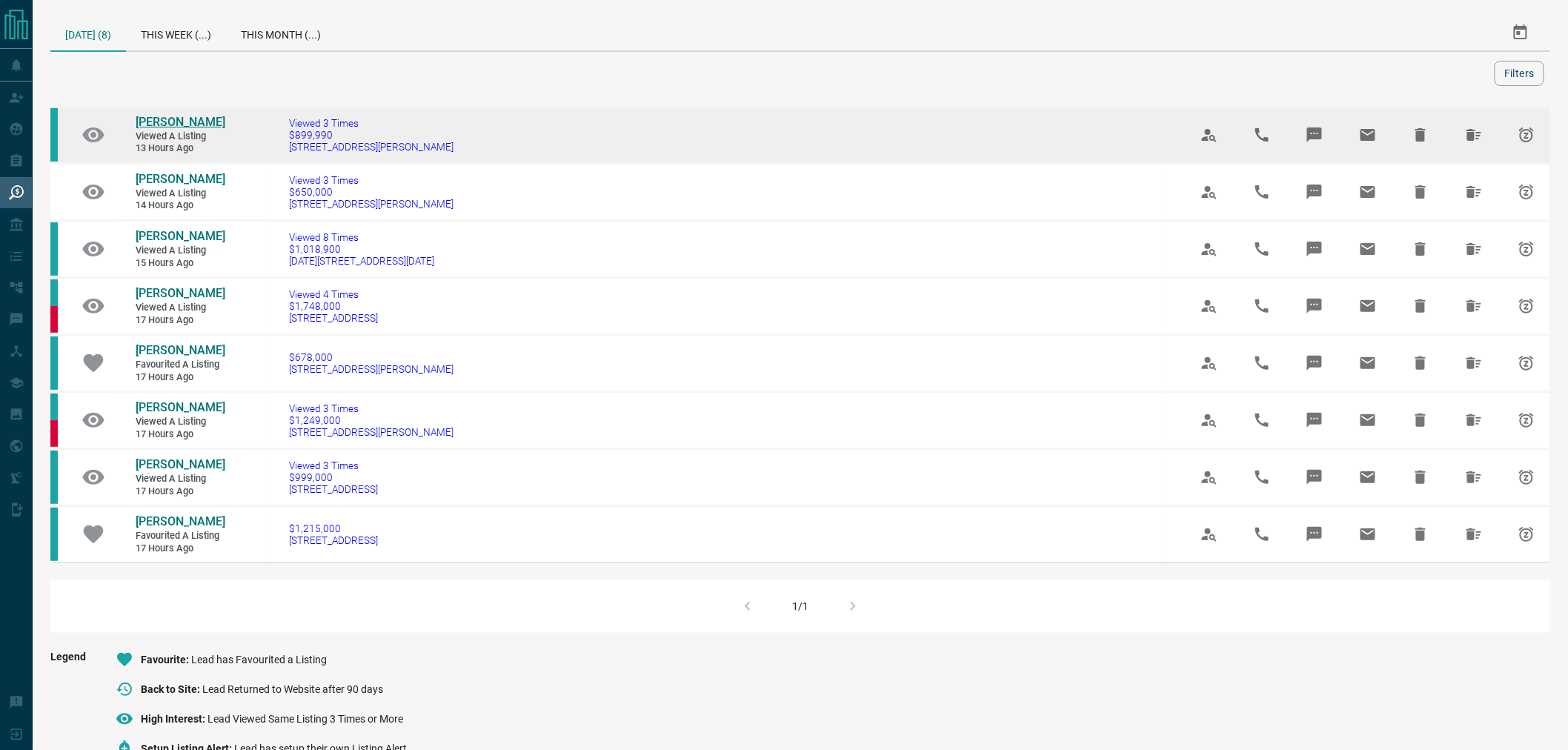
click at [161, 128] on span "[PERSON_NAME]" at bounding box center [180, 121] width 90 height 14
click at [1476, 138] on icon "Hide All from Neeltje Slingerland" at bounding box center [1473, 135] width 18 height 18
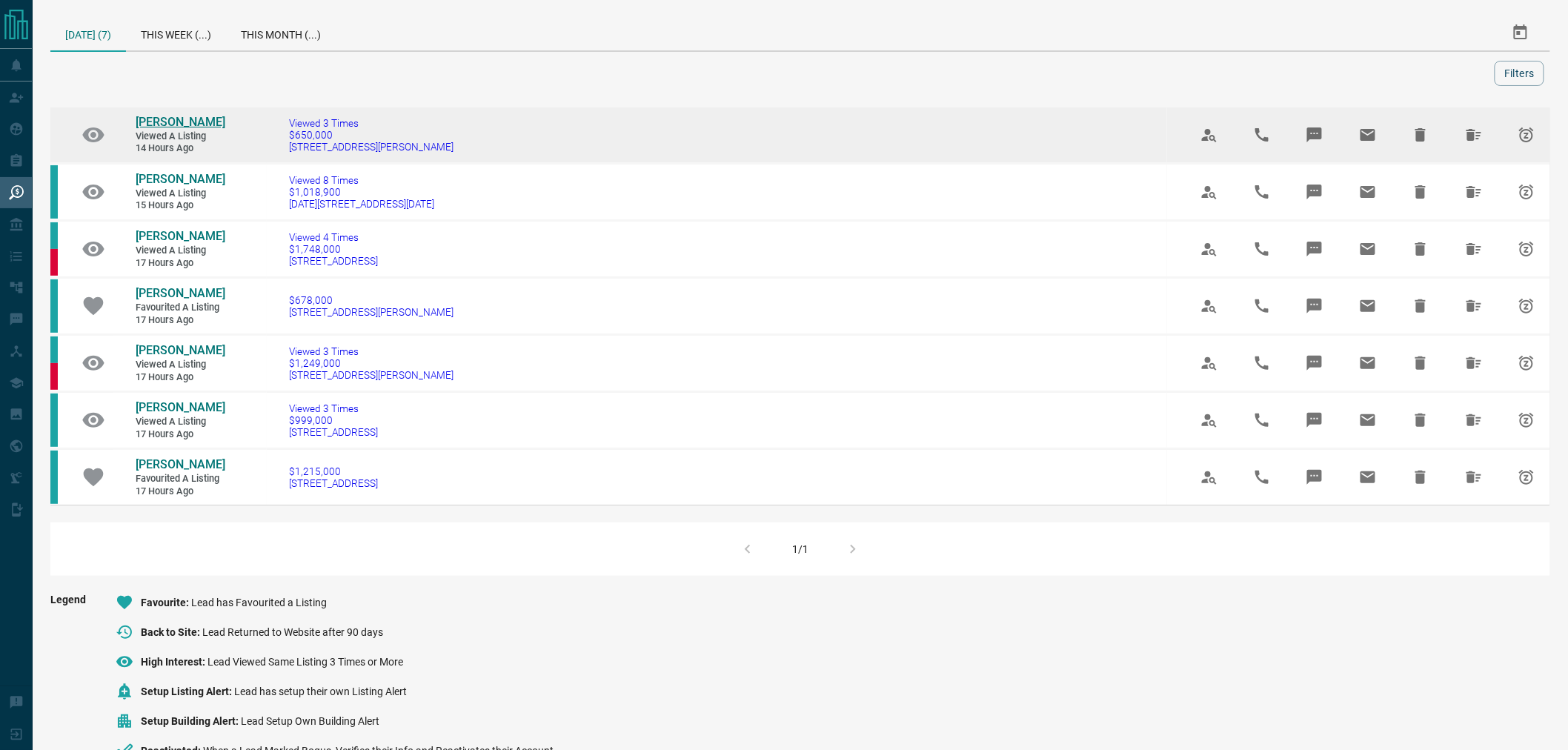
click at [164, 115] on span "[PERSON_NAME]" at bounding box center [180, 121] width 90 height 14
click at [1465, 140] on icon "Hide All from Arun Heer" at bounding box center [1473, 135] width 18 height 18
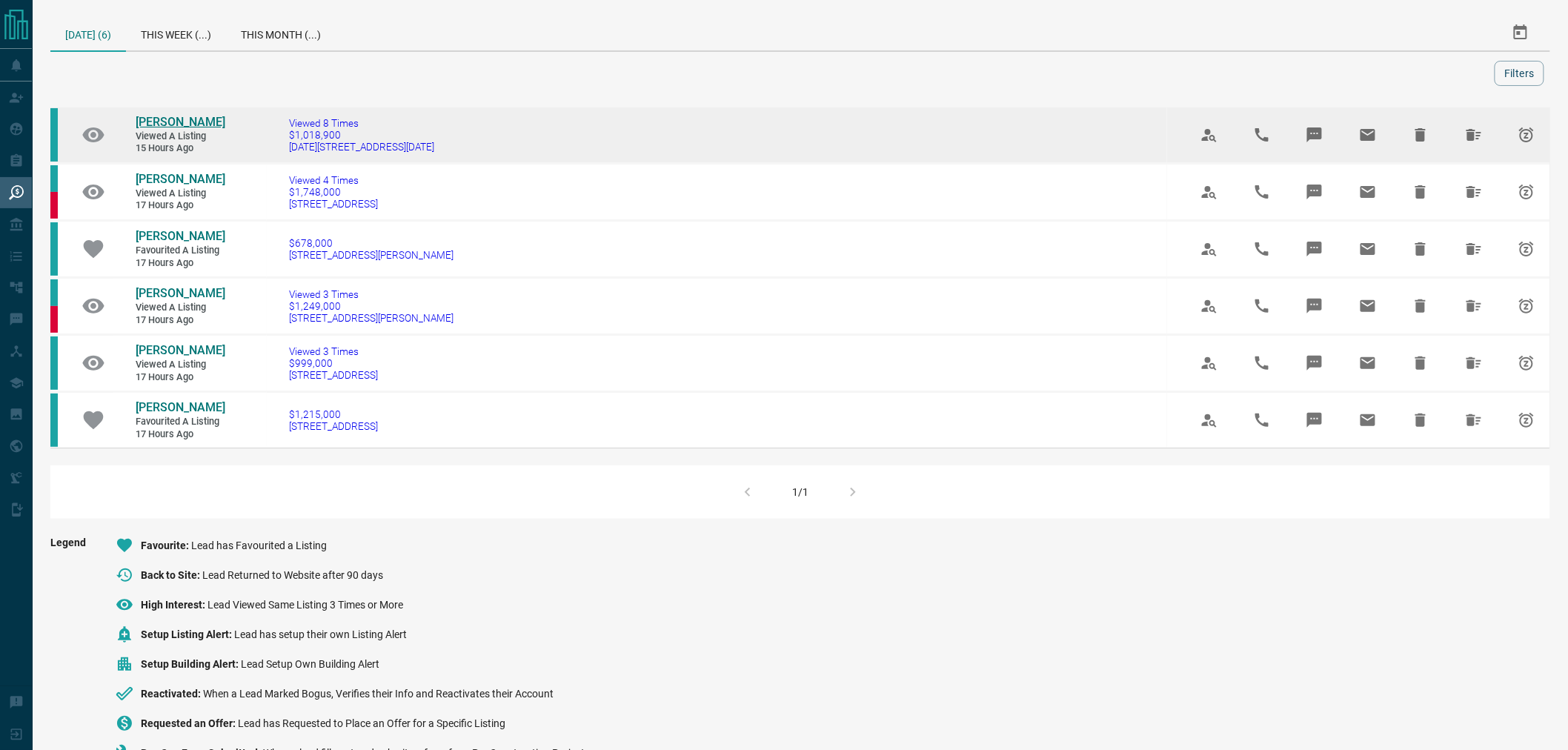
click at [144, 123] on span "[PERSON_NAME]" at bounding box center [180, 121] width 90 height 14
click at [1471, 137] on icon "Hide All from John Lee" at bounding box center [1474, 135] width 15 height 12
click at [154, 121] on span "[PERSON_NAME]" at bounding box center [180, 121] width 90 height 14
click at [1475, 144] on button "Hide All from Steven Gu" at bounding box center [1474, 135] width 36 height 36
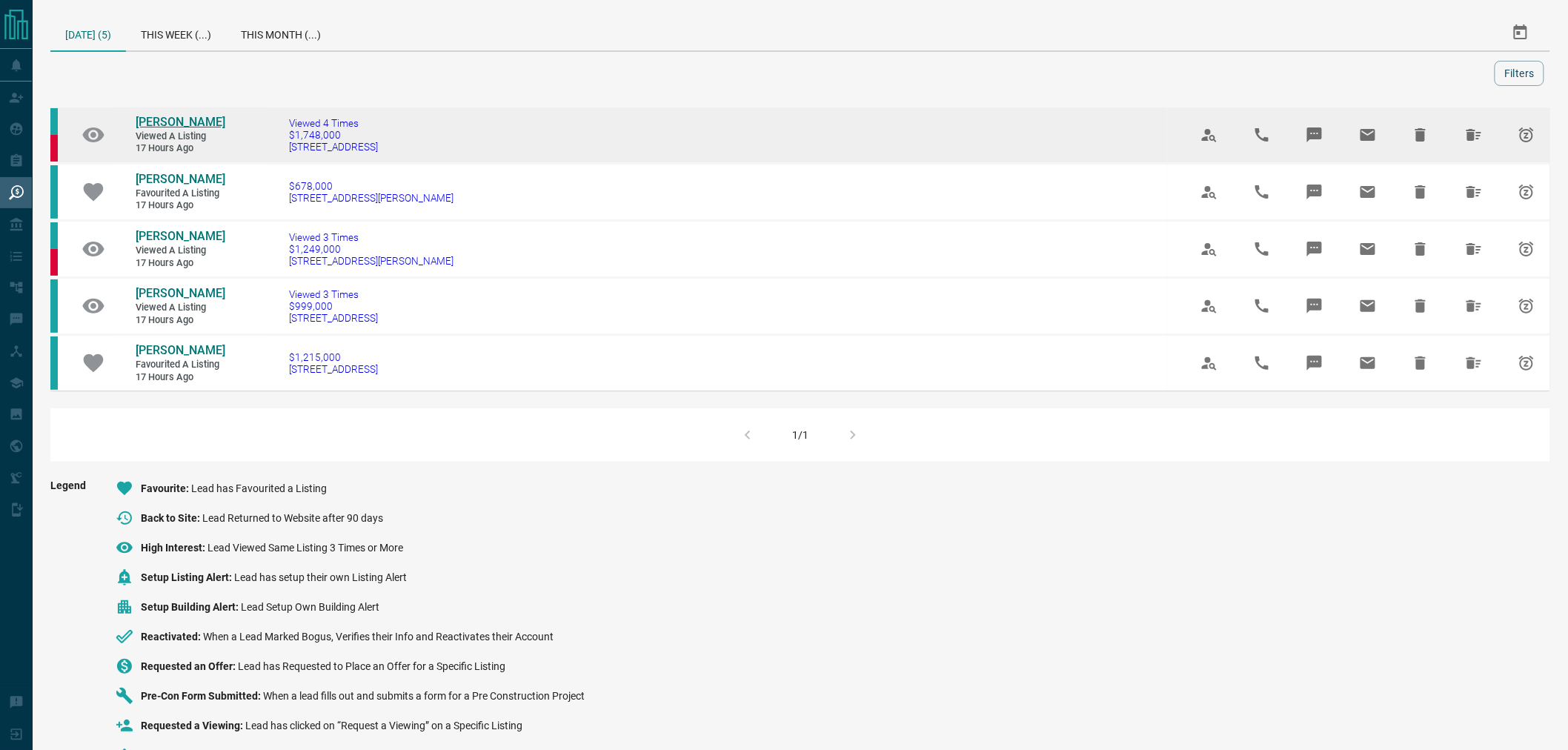
click at [154, 122] on span "[PERSON_NAME]" at bounding box center [180, 121] width 90 height 14
click at [1470, 134] on icon "Hide All from Julianne Park" at bounding box center [1474, 135] width 15 height 12
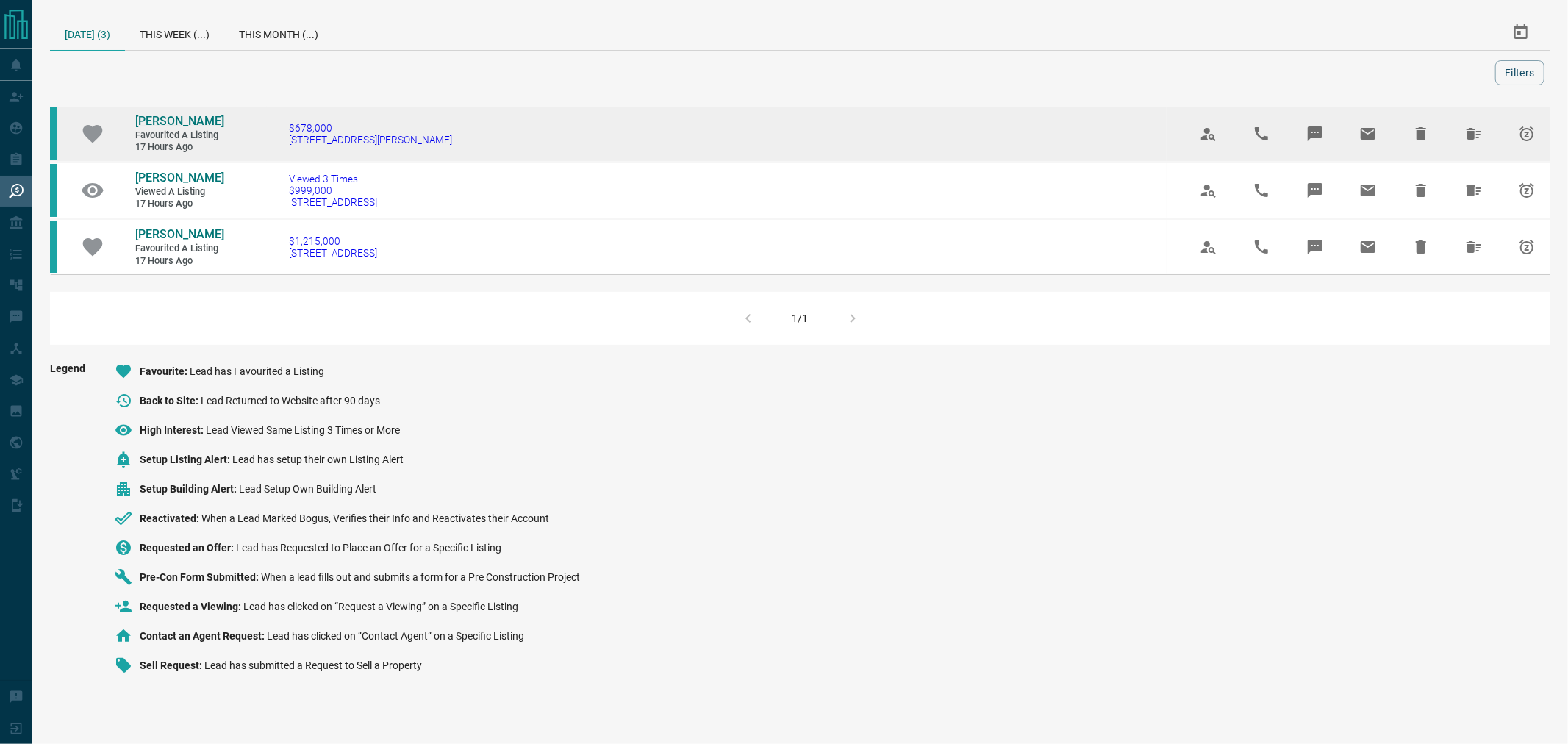
click at [177, 127] on span "[PERSON_NAME]" at bounding box center [180, 120] width 89 height 14
click at [1465, 129] on icon "Hide All from Alberto Arcos" at bounding box center [1473, 134] width 18 height 18
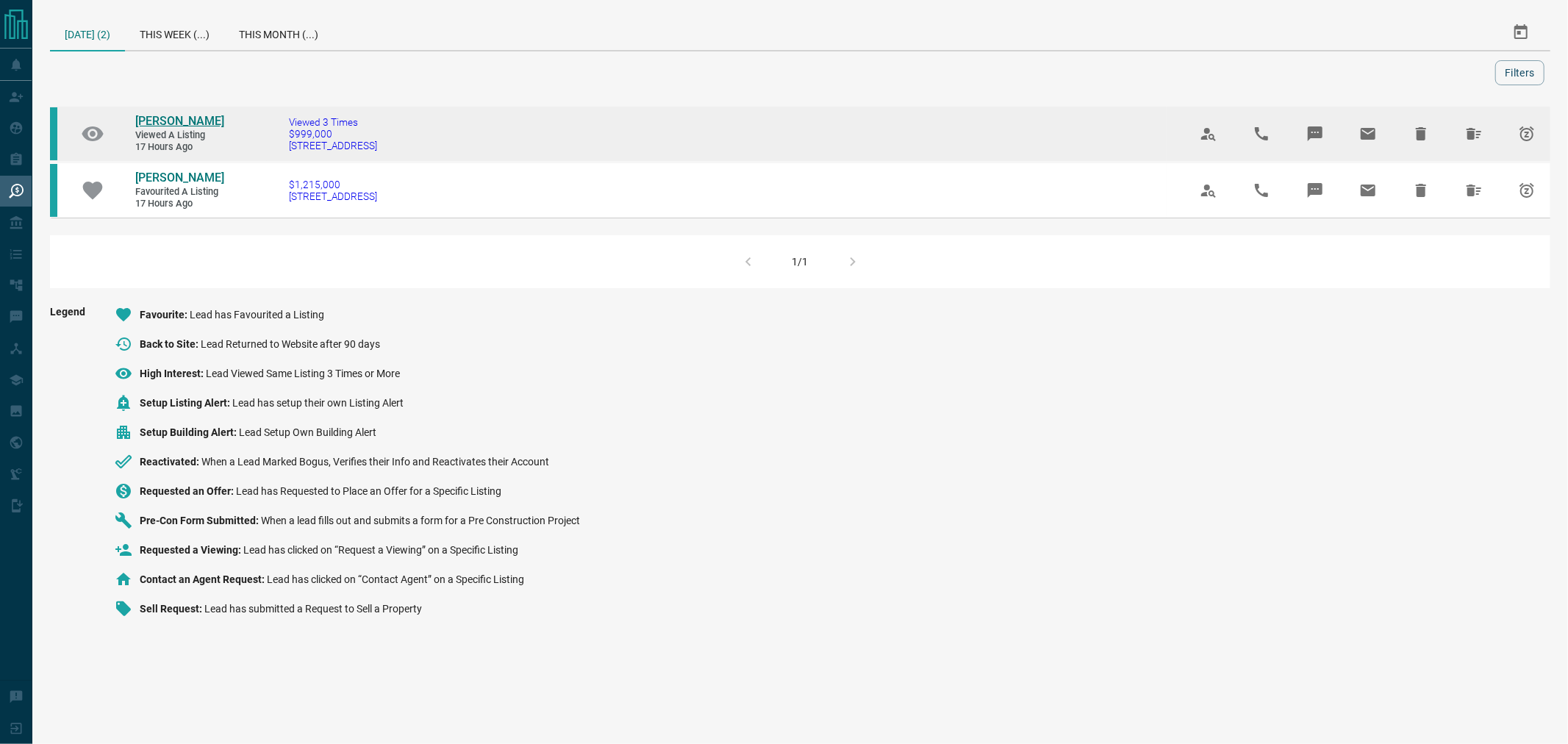
click at [167, 119] on span "[PERSON_NAME]" at bounding box center [180, 120] width 89 height 14
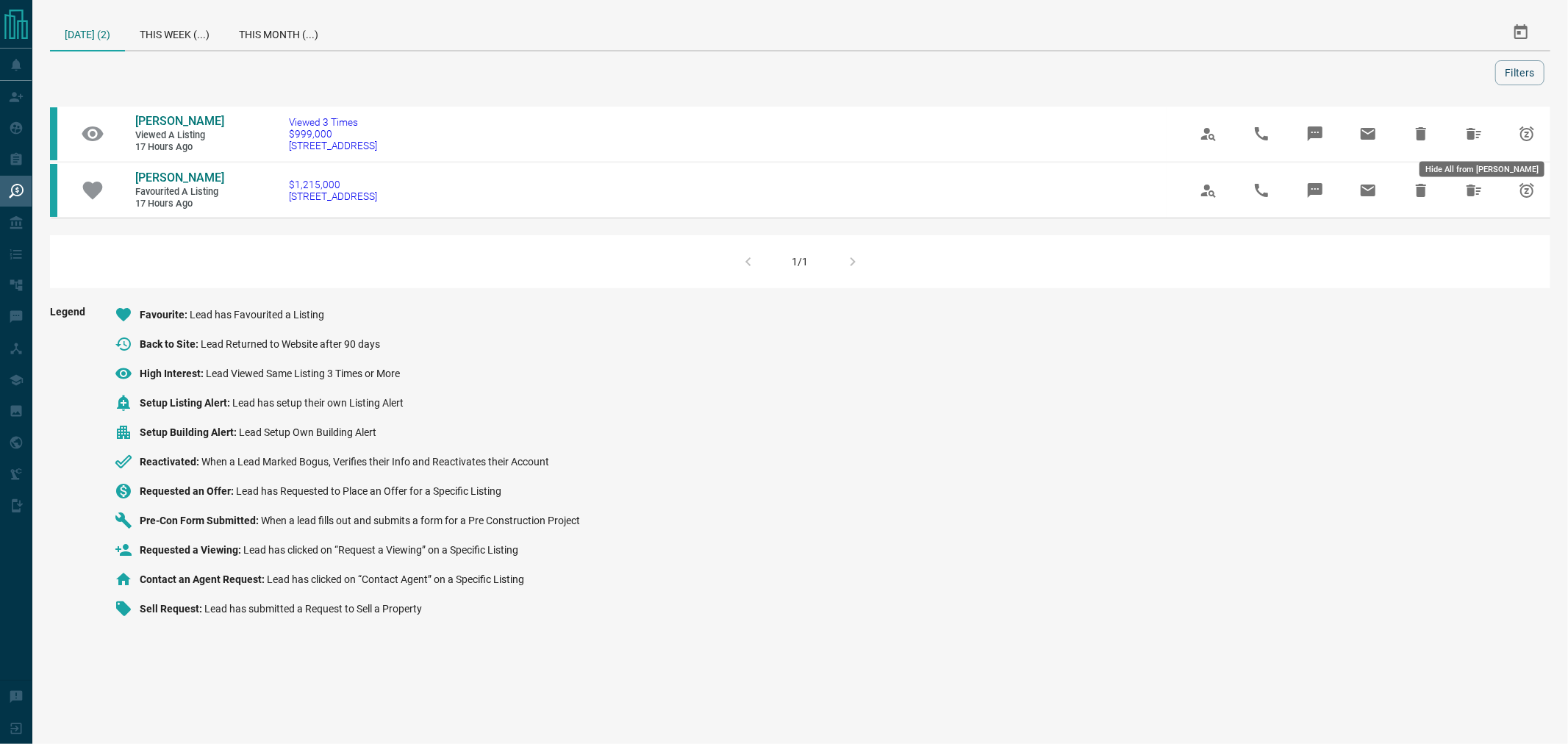
click at [1479, 138] on icon "Hide All from Bronwen Gee" at bounding box center [1473, 134] width 18 height 18
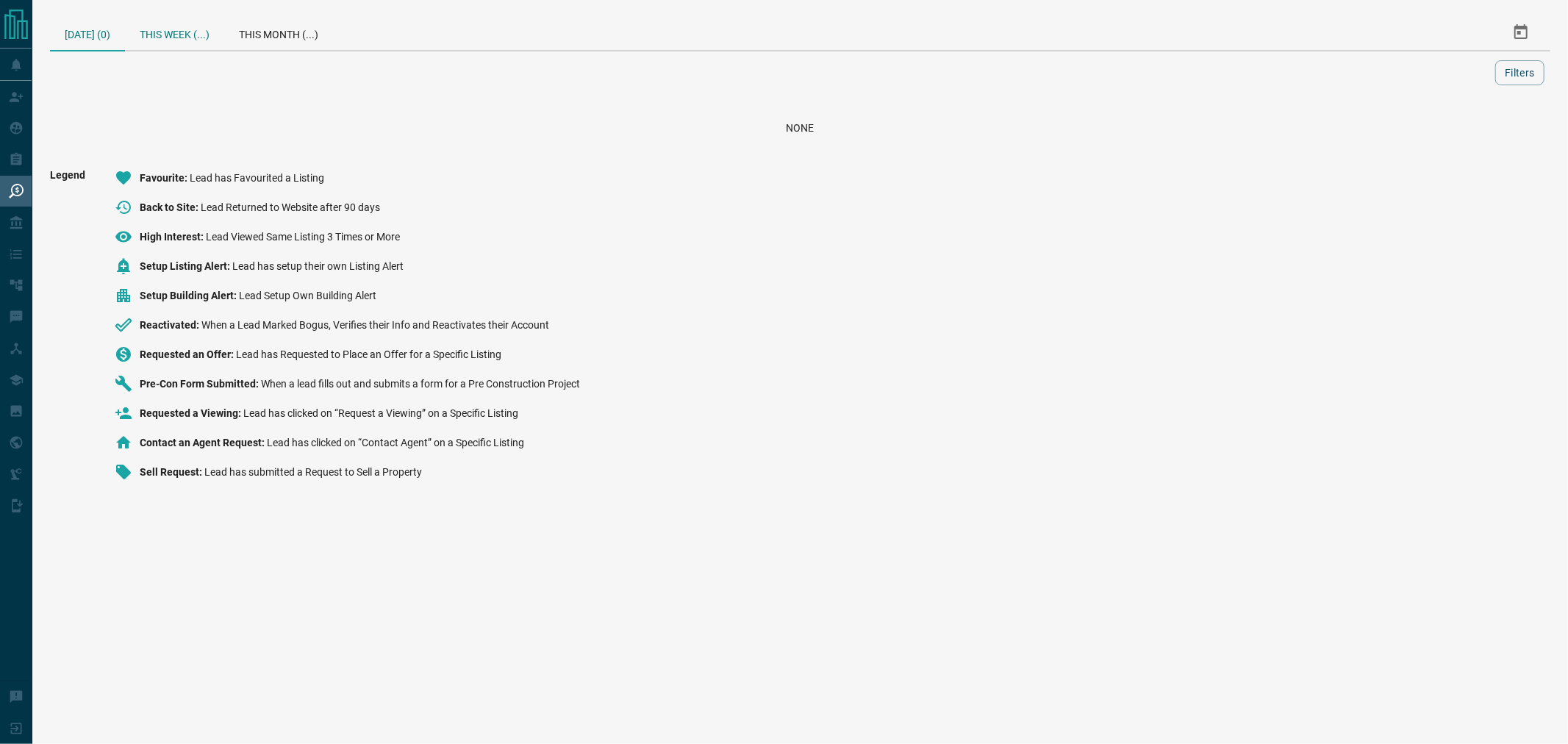
click at [186, 33] on div "This Week (...)" at bounding box center [174, 33] width 99 height 36
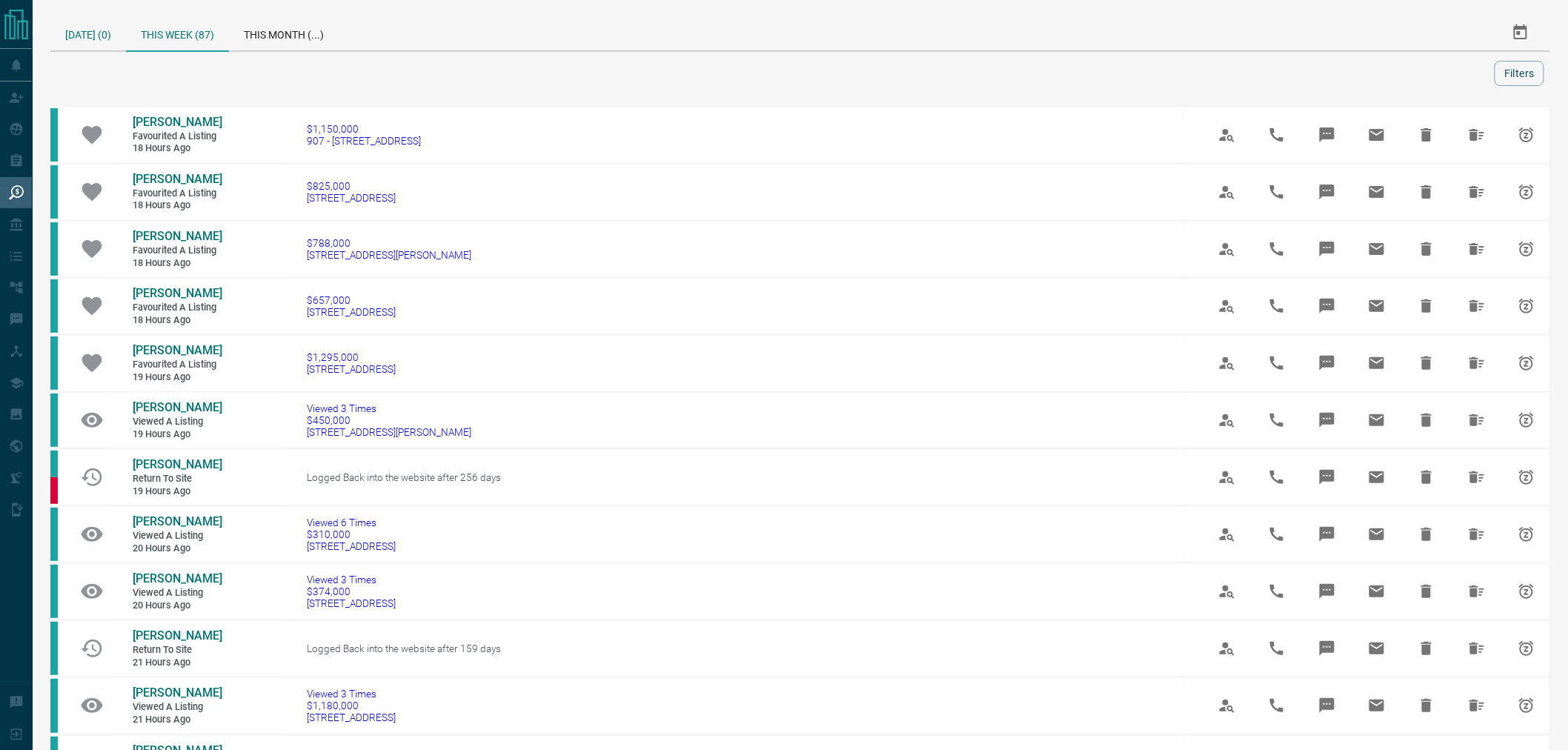
click at [100, 41] on div "[DATE] (0)" at bounding box center [88, 33] width 76 height 36
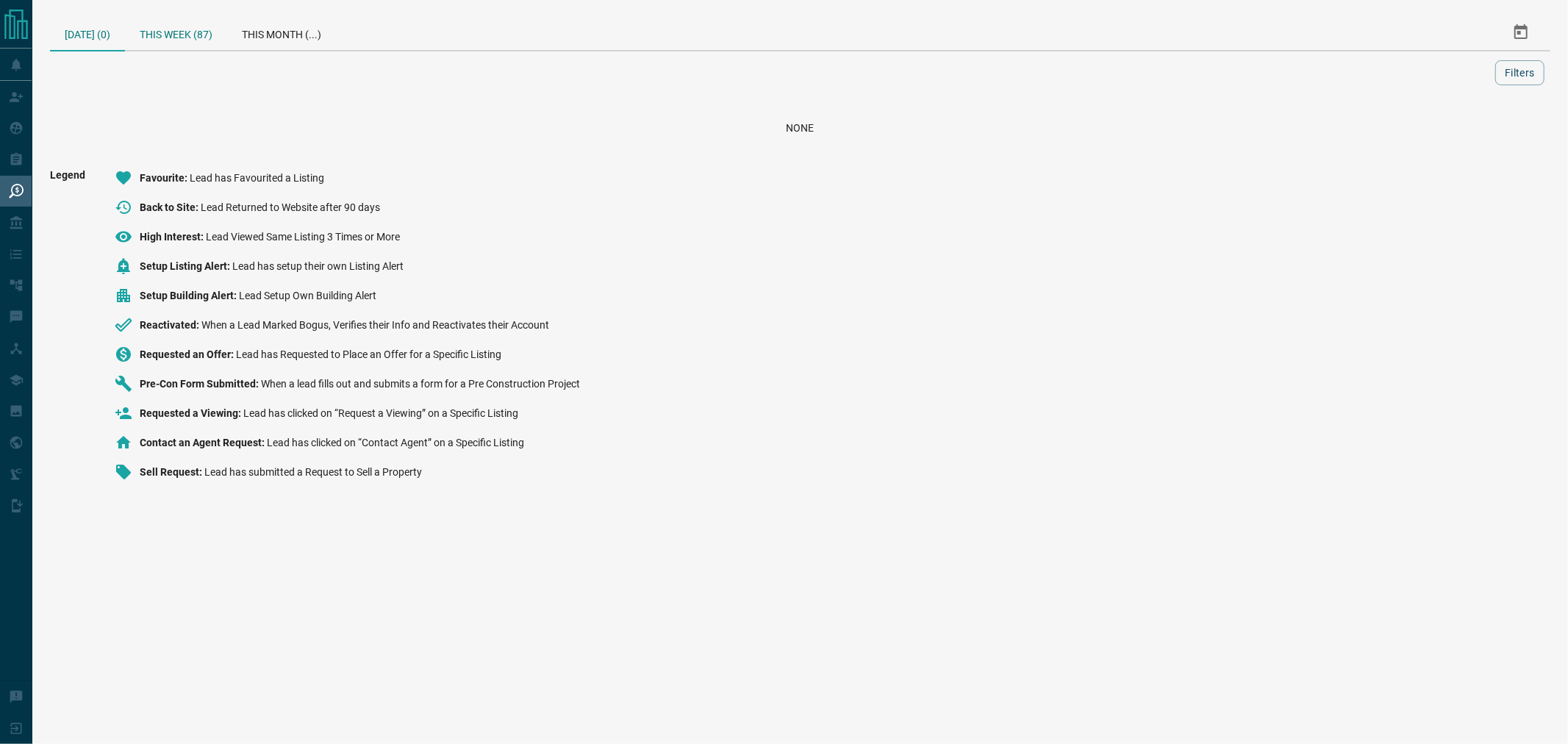
click at [177, 27] on div "This Week (87)" at bounding box center [176, 33] width 103 height 36
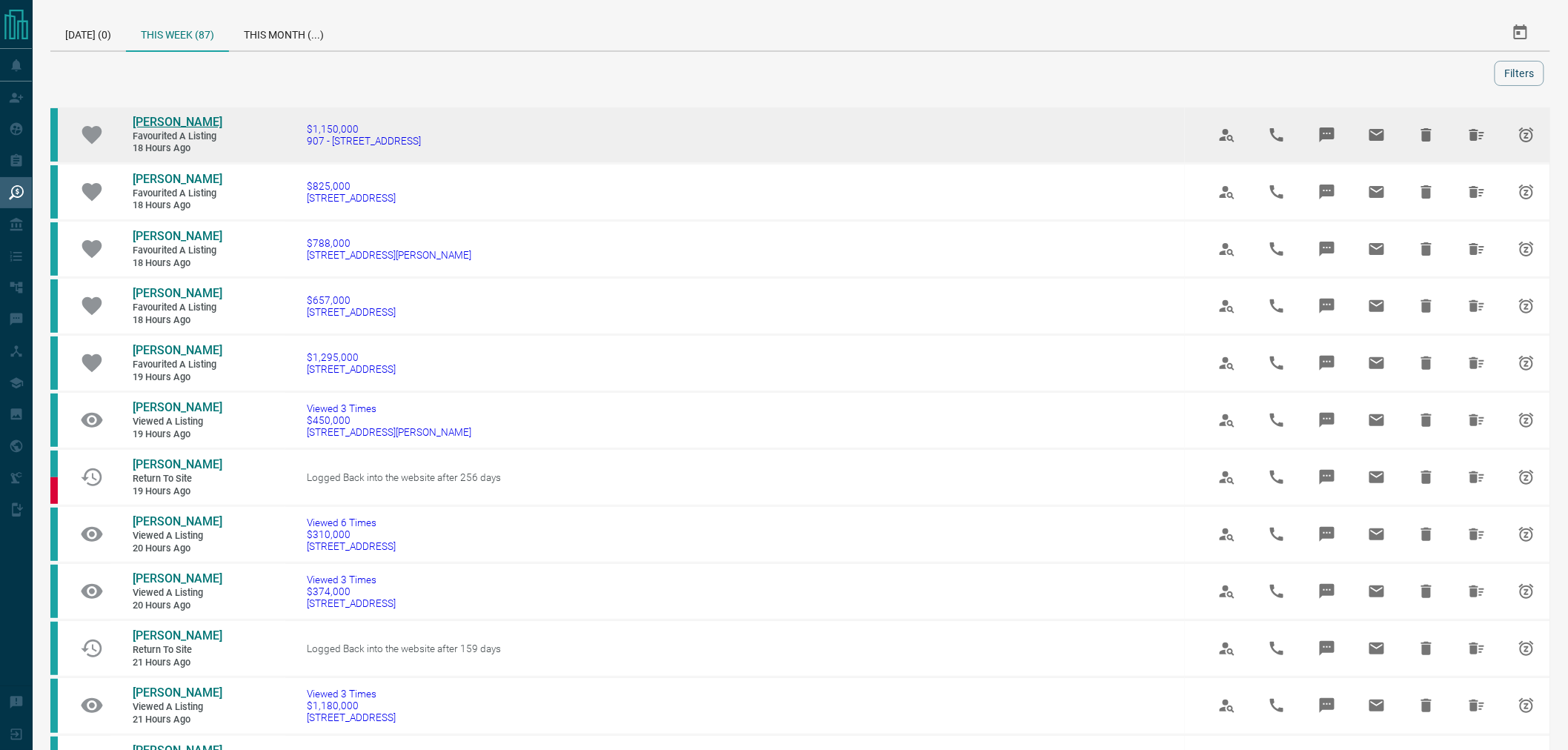
click at [152, 116] on span "[PERSON_NAME]" at bounding box center [177, 121] width 90 height 14
click at [1483, 130] on icon "Hide All from Jill Lin" at bounding box center [1476, 135] width 18 height 18
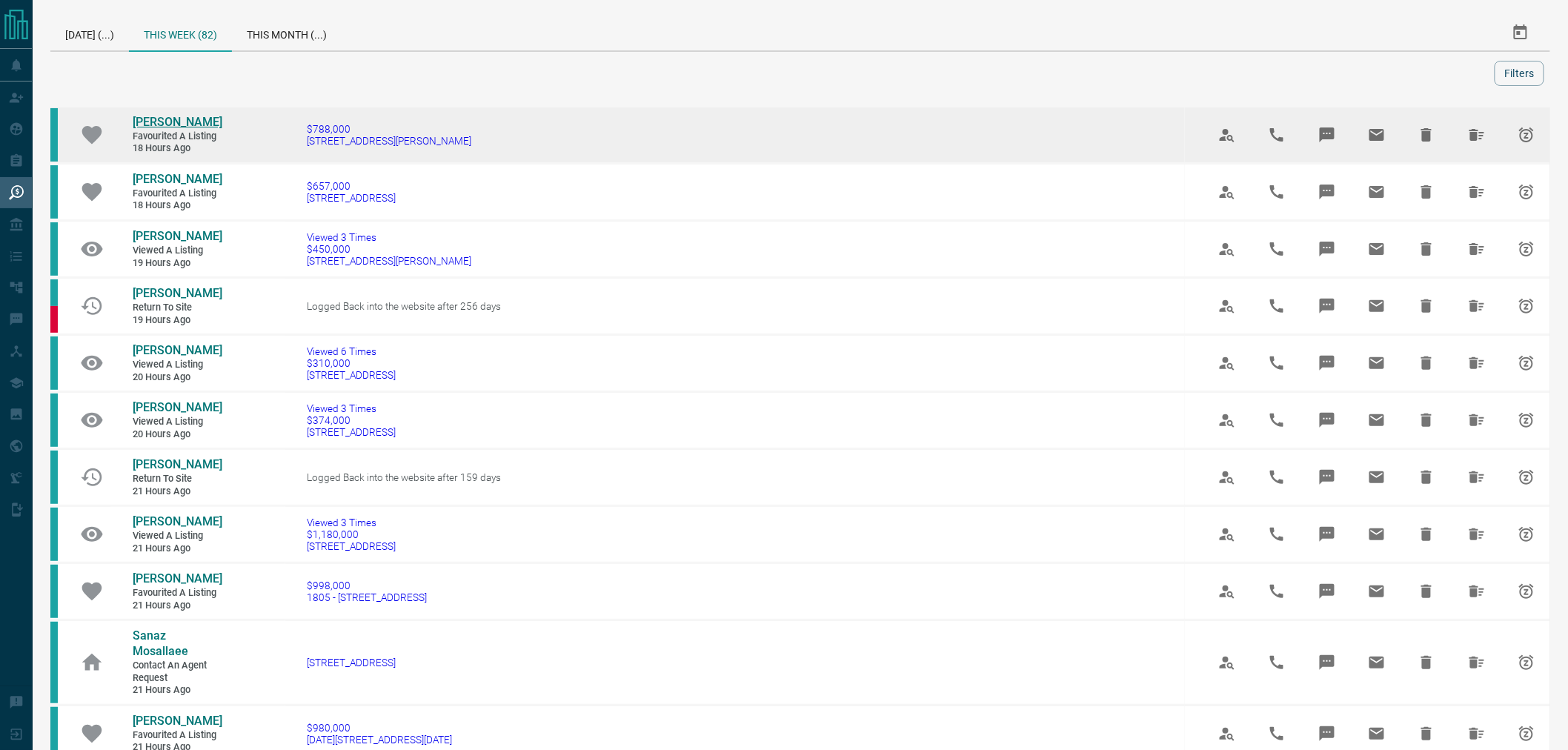
click at [168, 121] on span "[PERSON_NAME]" at bounding box center [177, 121] width 90 height 14
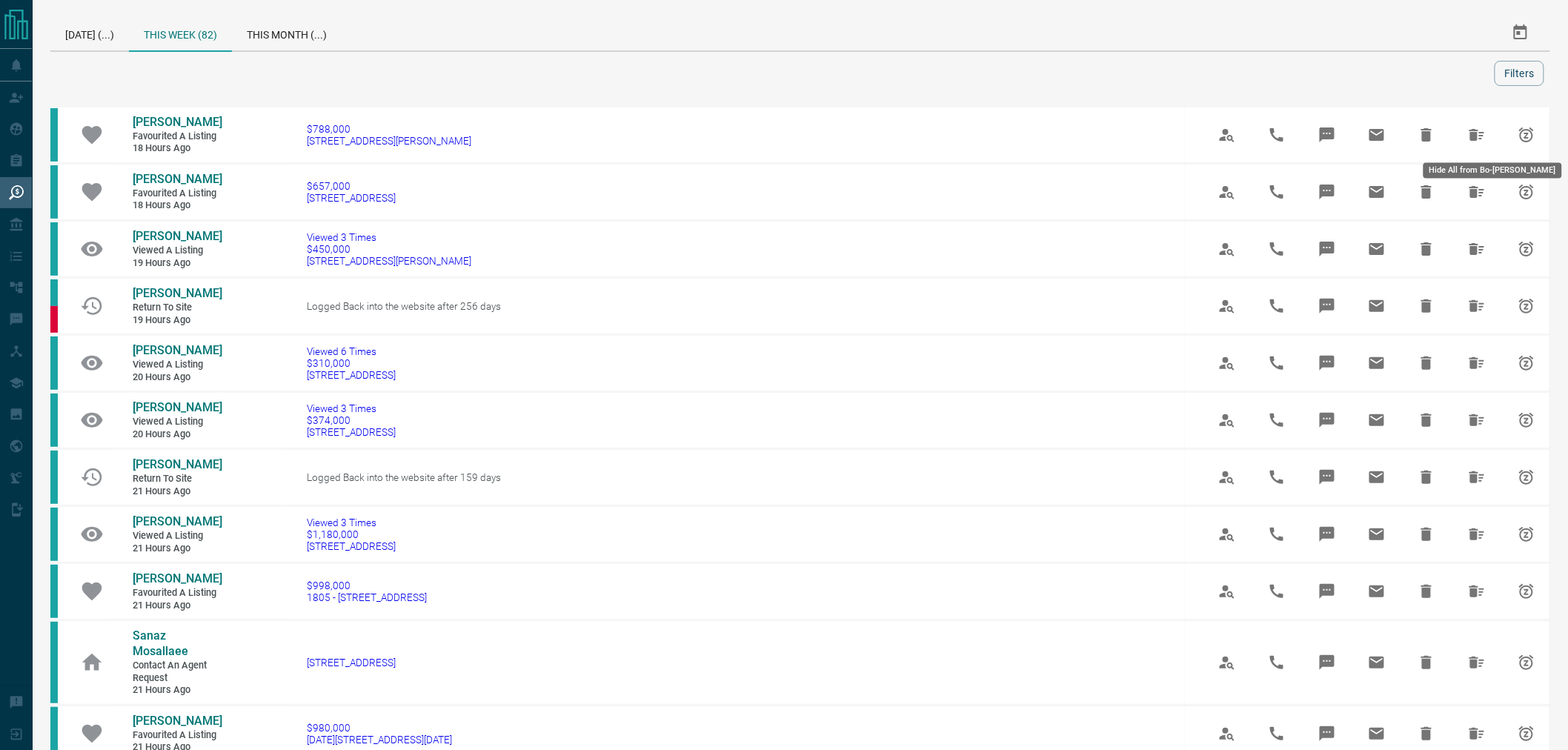
click at [1471, 134] on icon "Hide All from Bo-Shiun Lai" at bounding box center [1477, 135] width 15 height 12
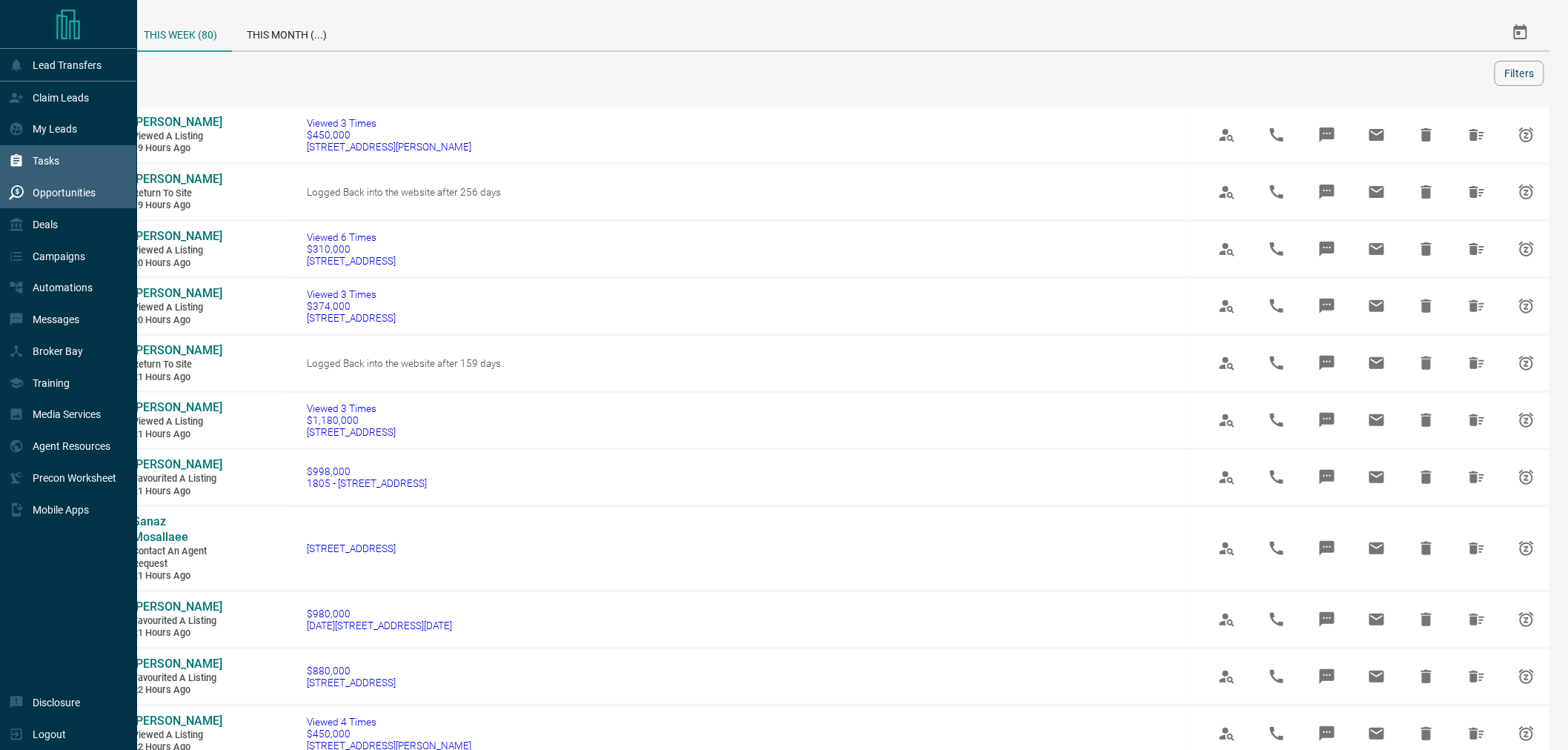
click at [31, 153] on div "Tasks" at bounding box center [33, 161] width 50 height 25
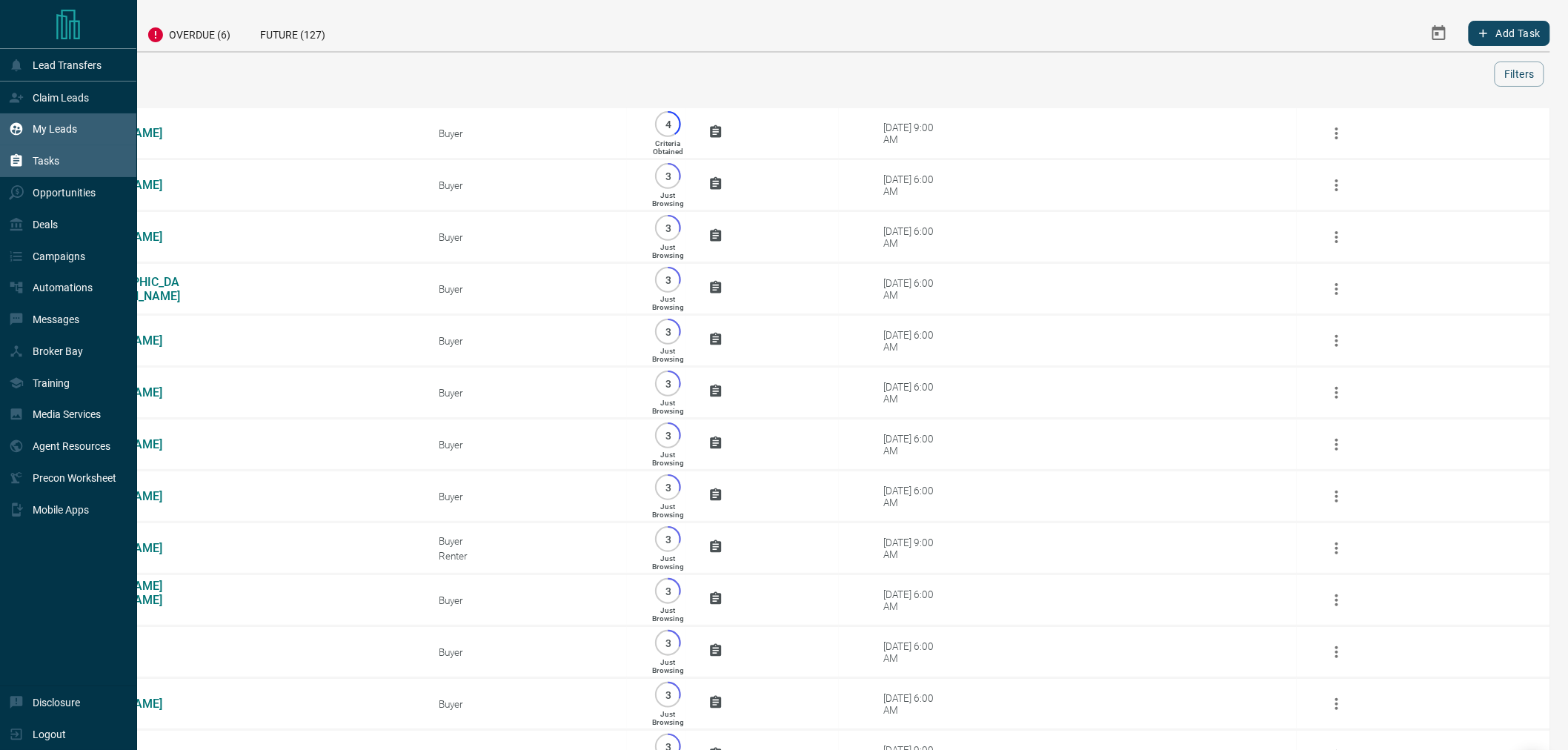
click at [54, 131] on p "My Leads" at bounding box center [54, 129] width 45 height 12
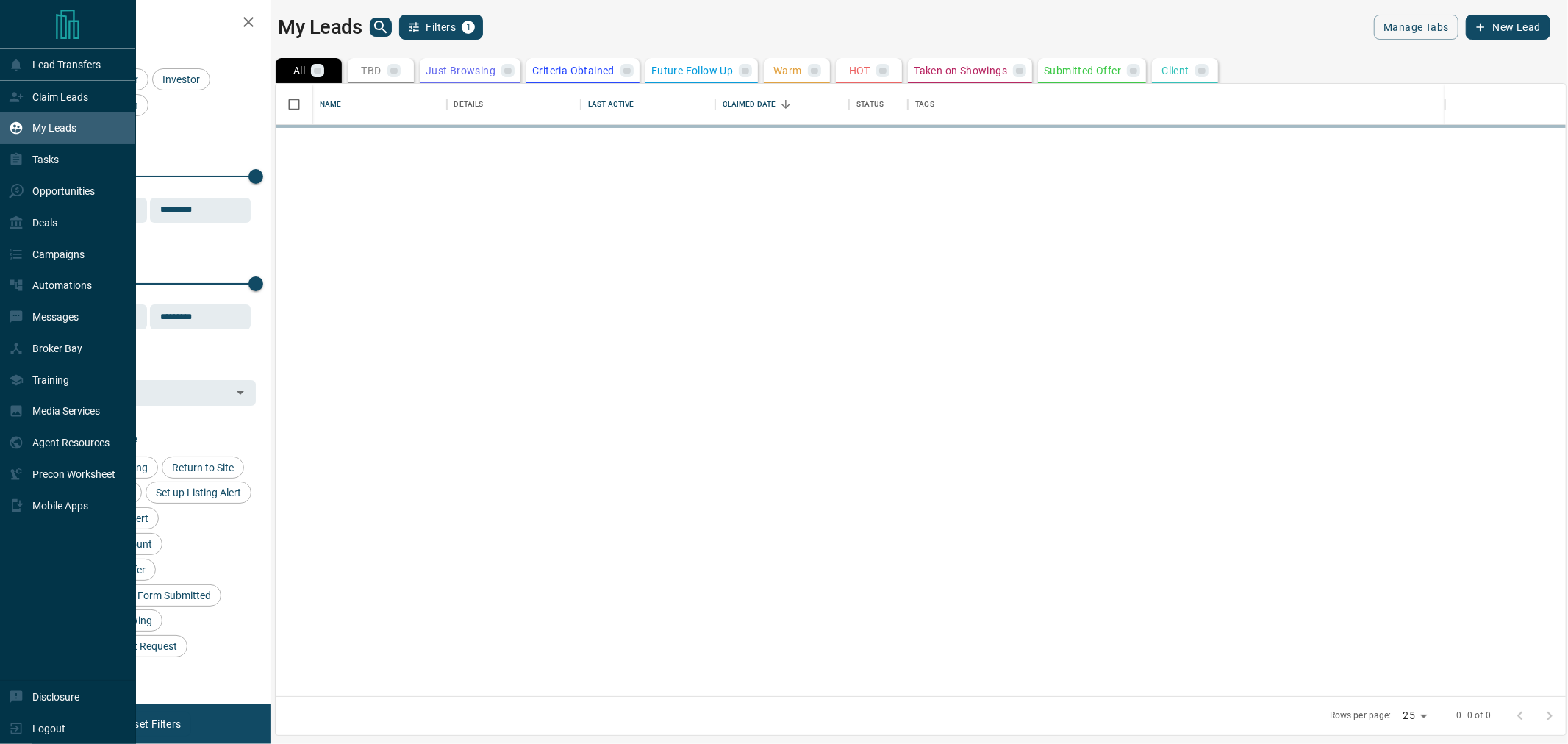
scroll to position [599, 1276]
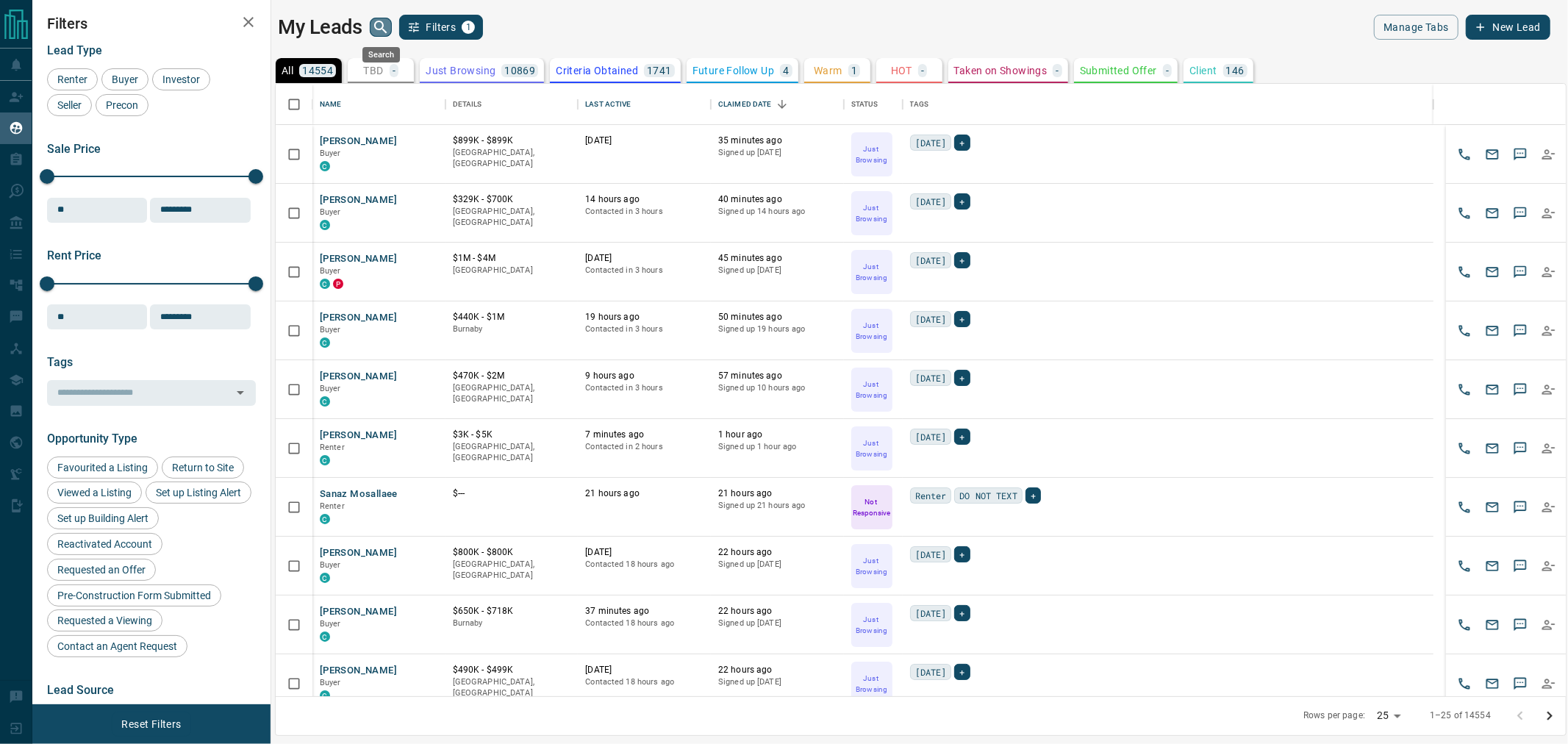
click at [379, 26] on icon "search button" at bounding box center [380, 27] width 18 height 18
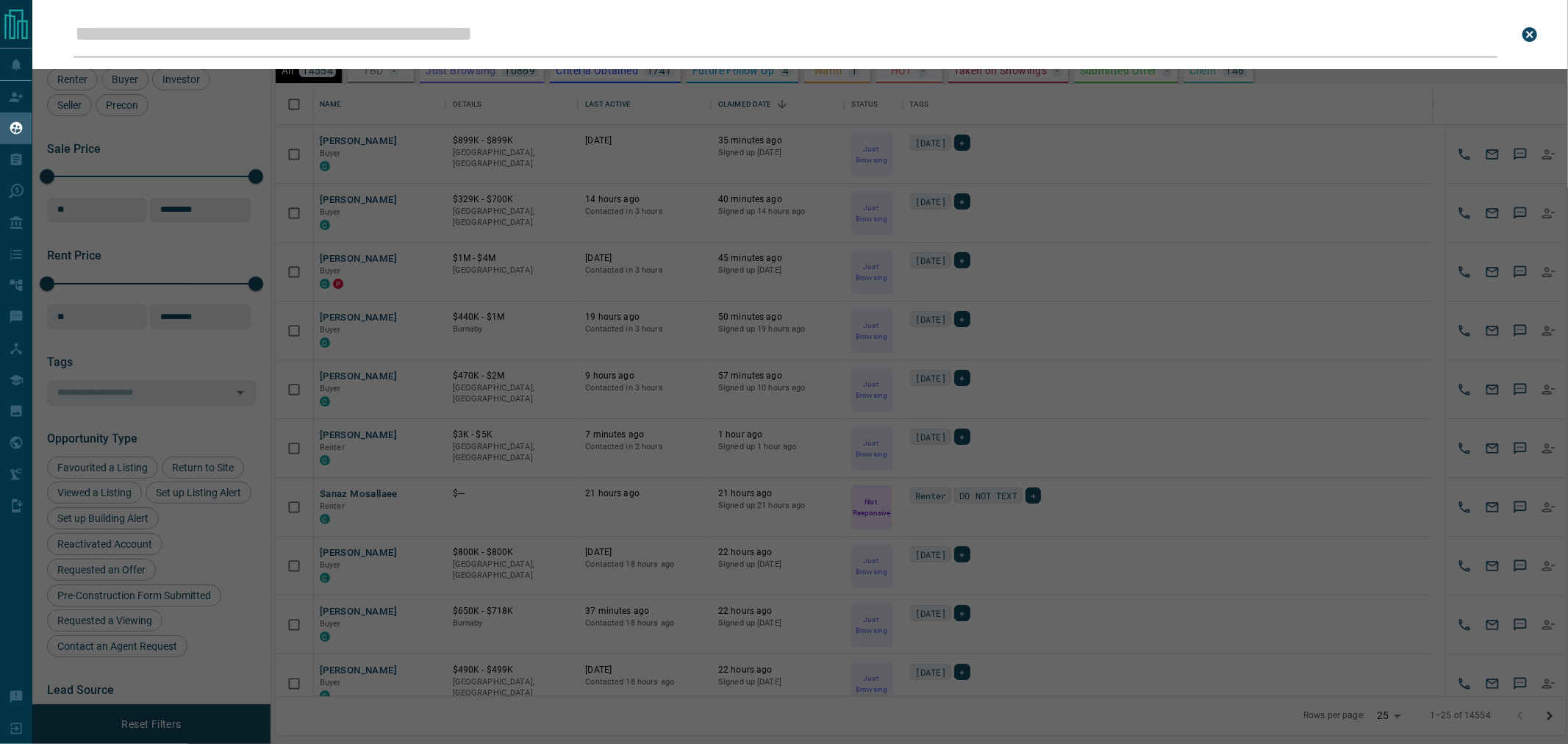
type input "********"
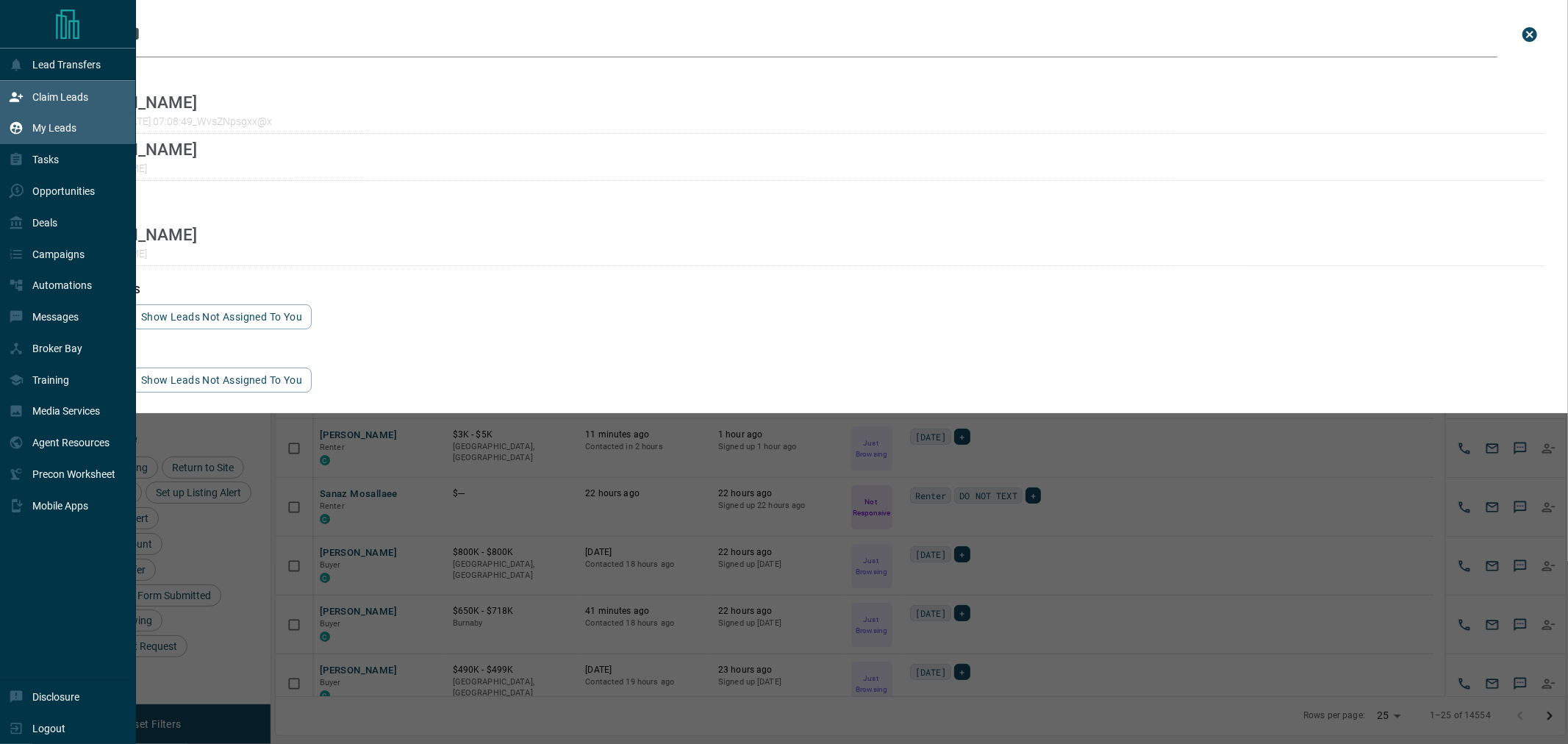
click at [34, 106] on div "Claim Leads" at bounding box center [48, 97] width 79 height 24
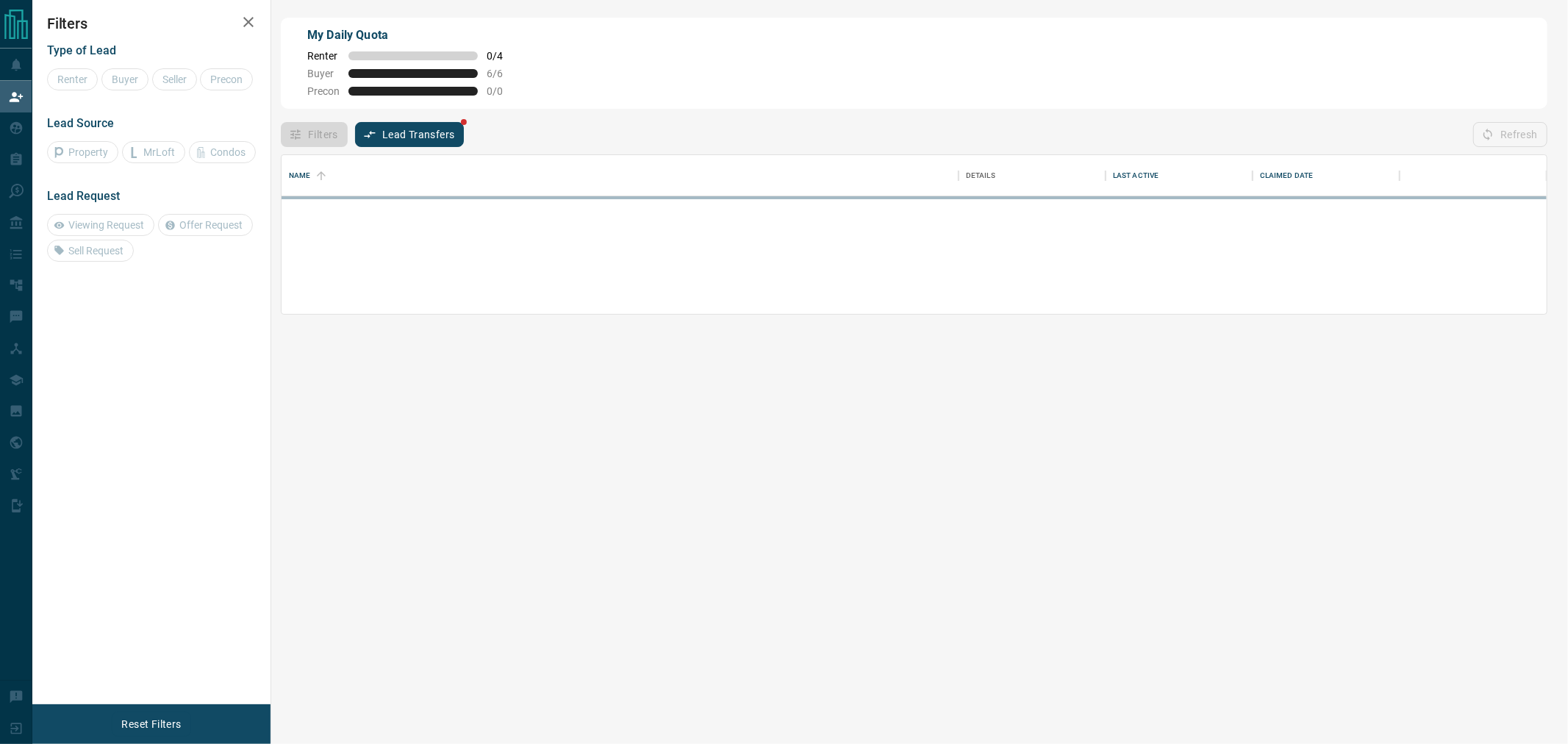
scroll to position [88, 1253]
